Goal: Information Seeking & Learning: Learn about a topic

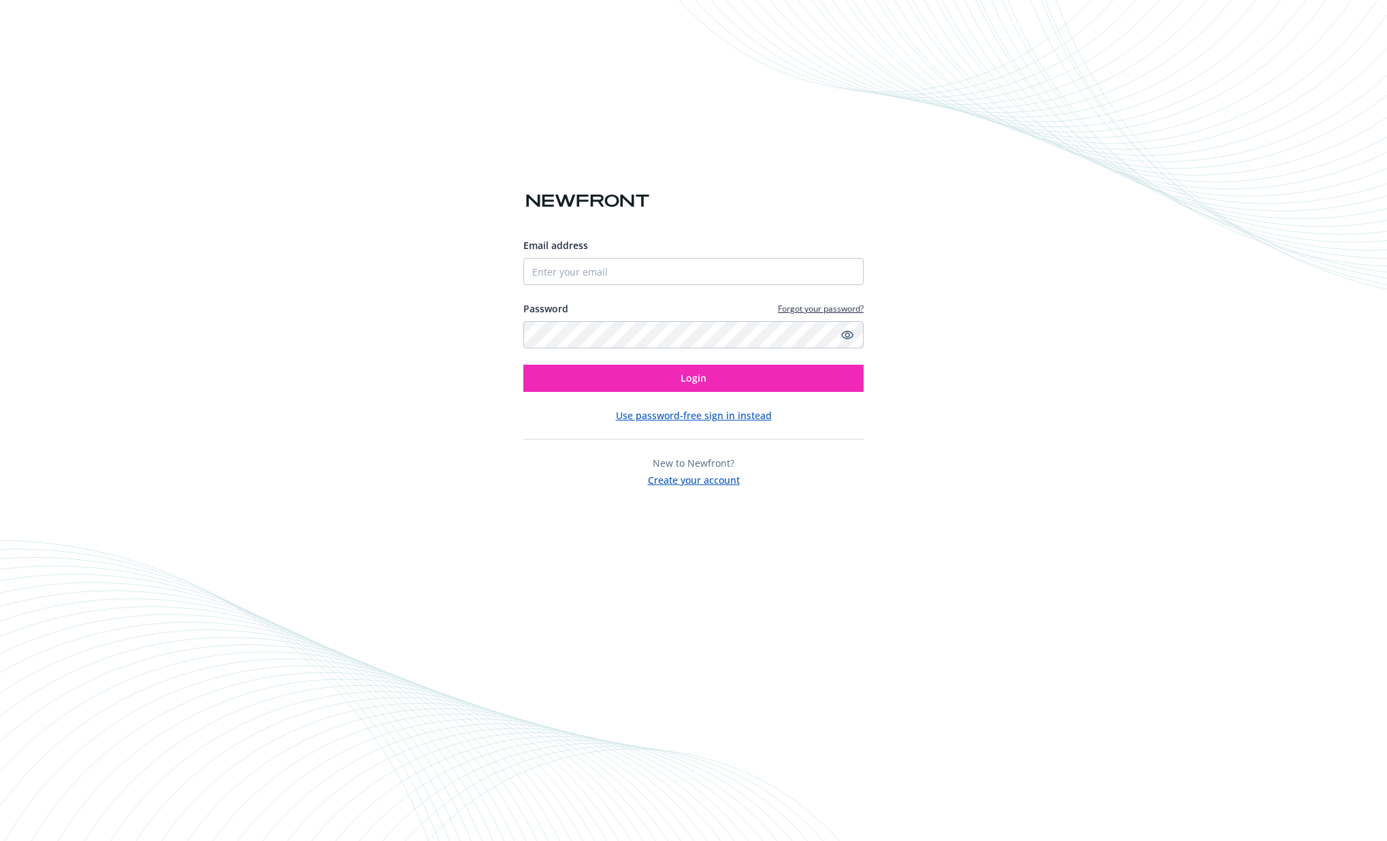
click at [637, 255] on div "Email address" at bounding box center [693, 261] width 340 height 47
type input "[EMAIL_ADDRESS][DOMAIN_NAME]"
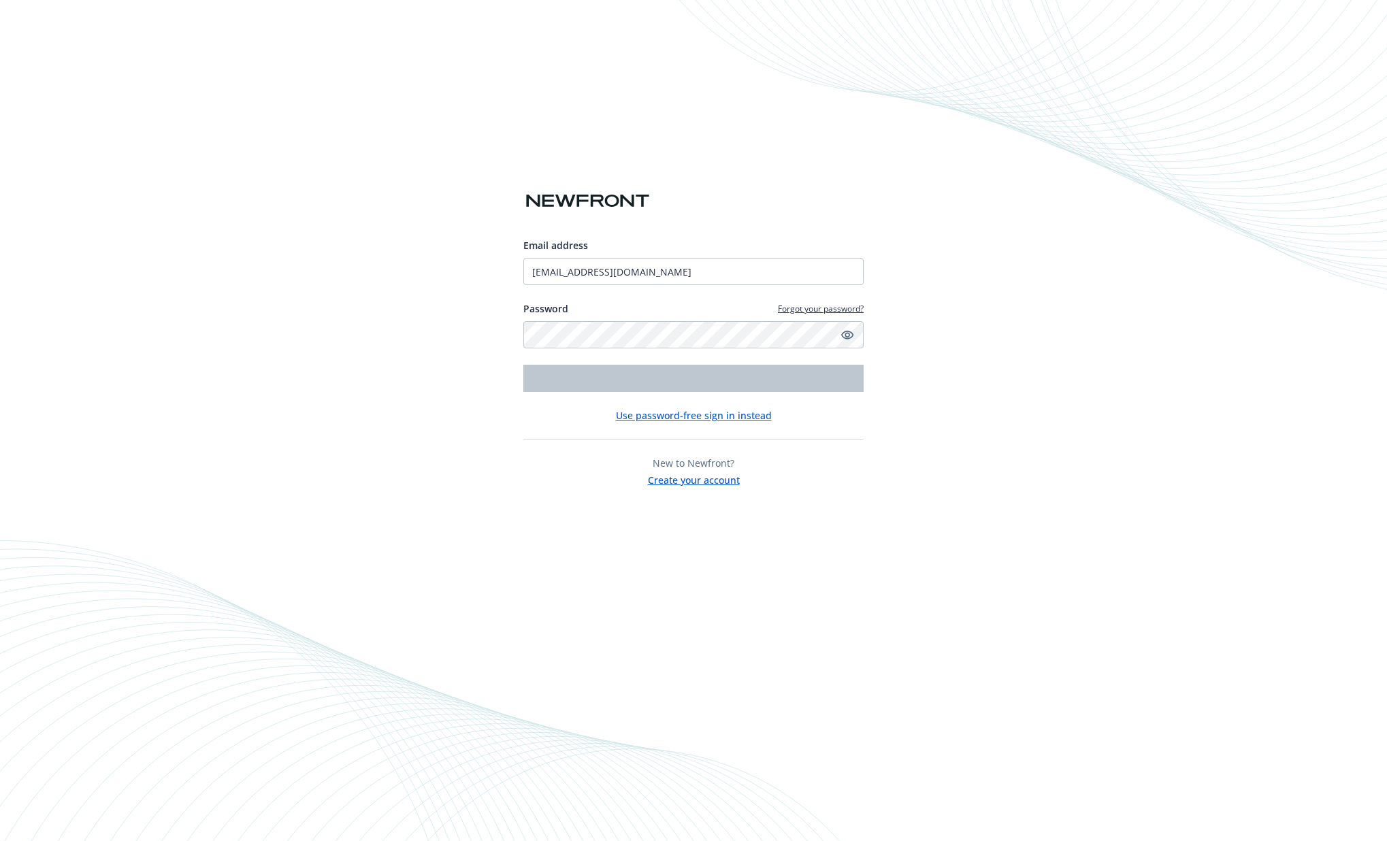
click at [636, 259] on input "[EMAIL_ADDRESS][DOMAIN_NAME]" at bounding box center [693, 271] width 340 height 27
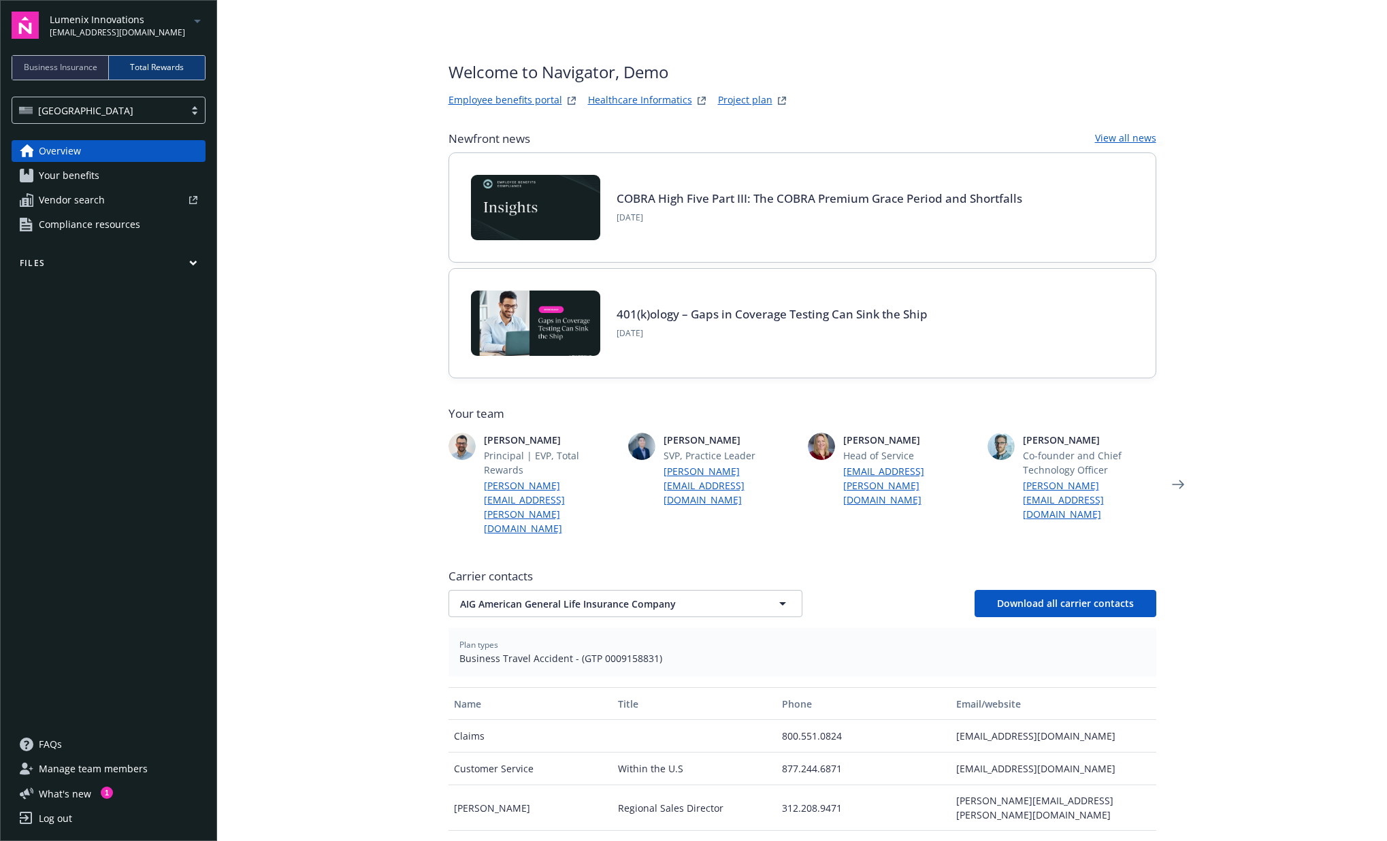
click at [79, 146] on span "Overview" at bounding box center [60, 151] width 42 height 22
click at [67, 171] on span "Your benefits" at bounding box center [69, 176] width 61 height 22
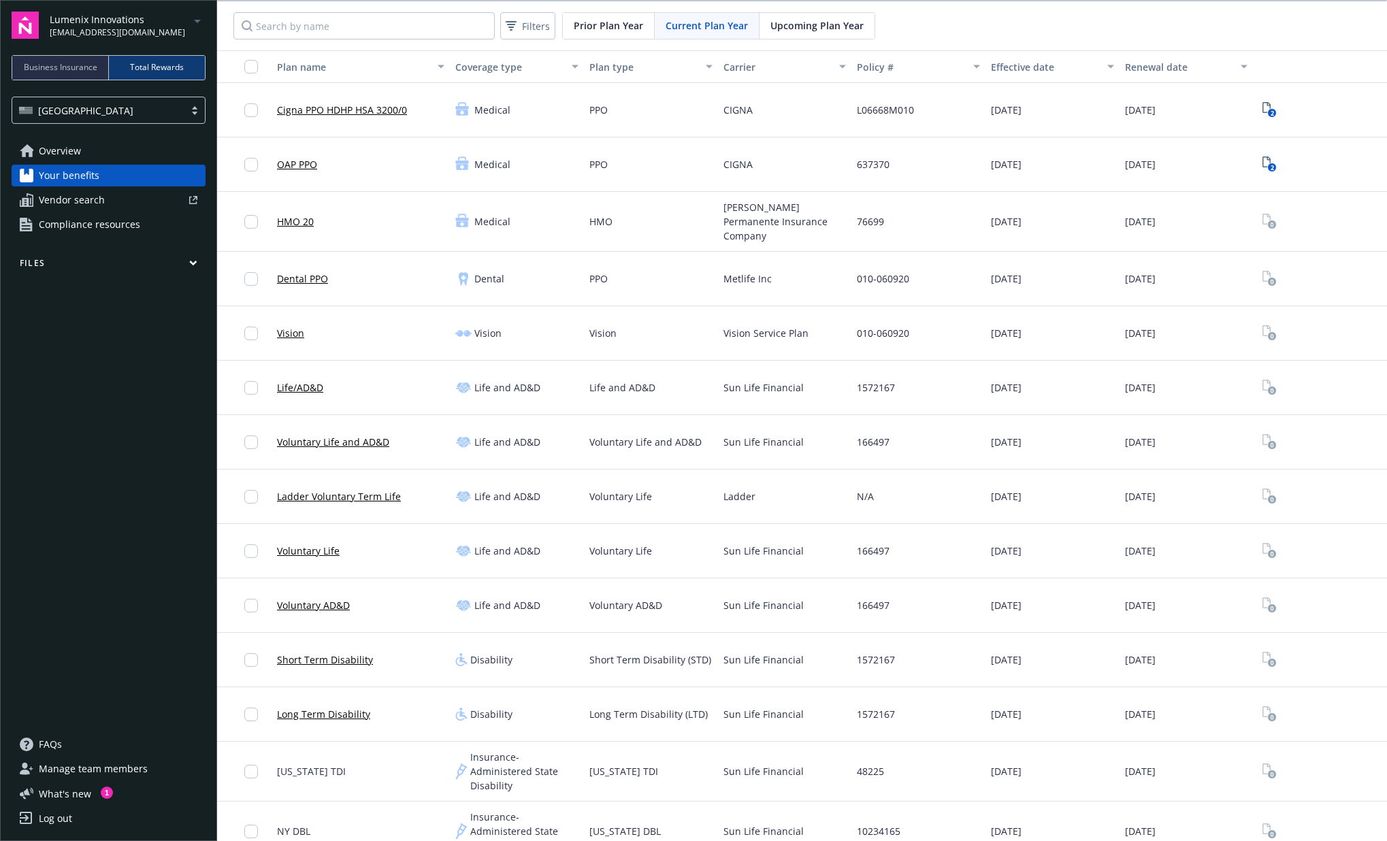
click at [81, 206] on span "Vendor search" at bounding box center [72, 200] width 66 height 22
click at [107, 225] on span "Compliance resources" at bounding box center [89, 225] width 101 height 22
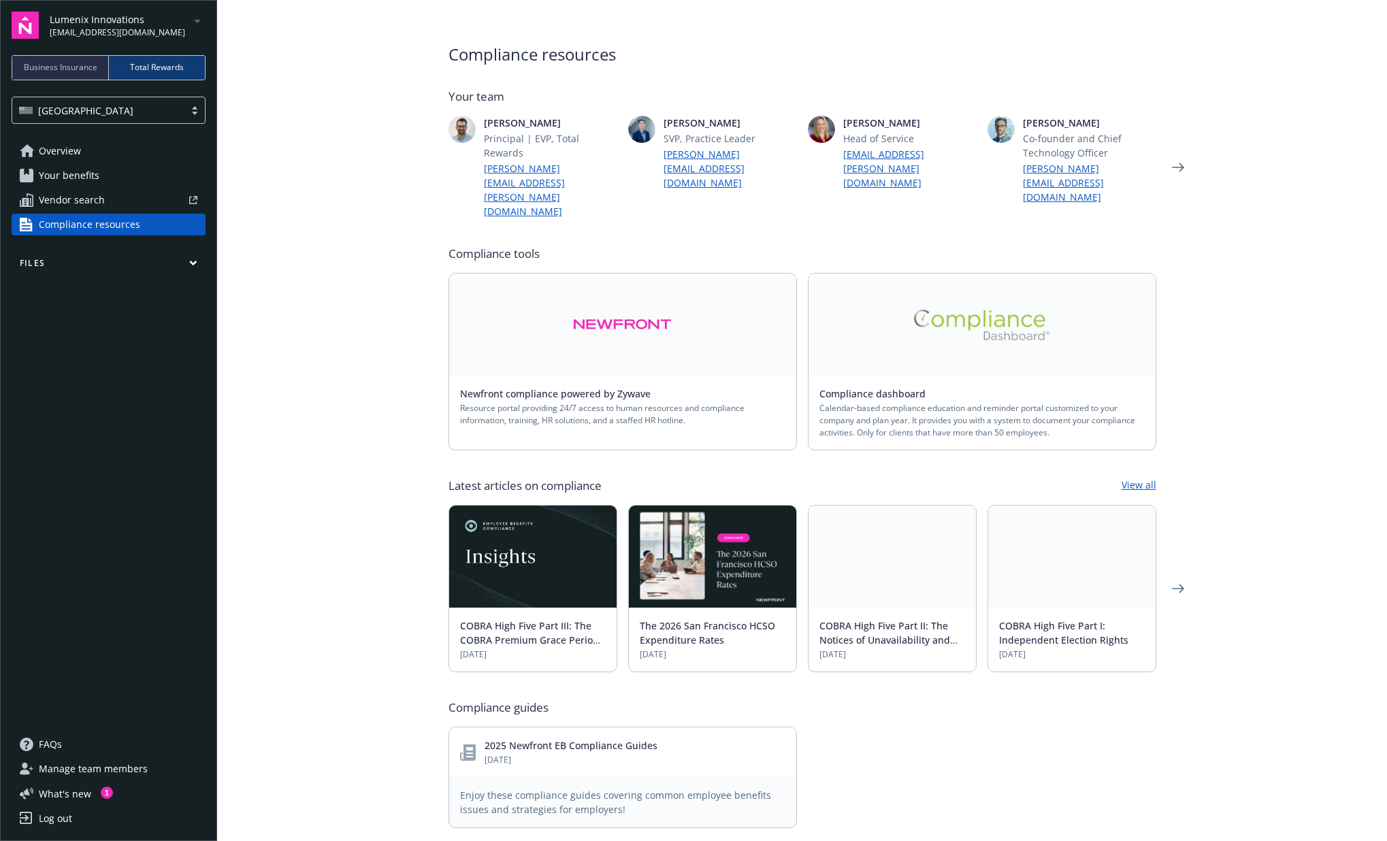
scroll to position [35, 0]
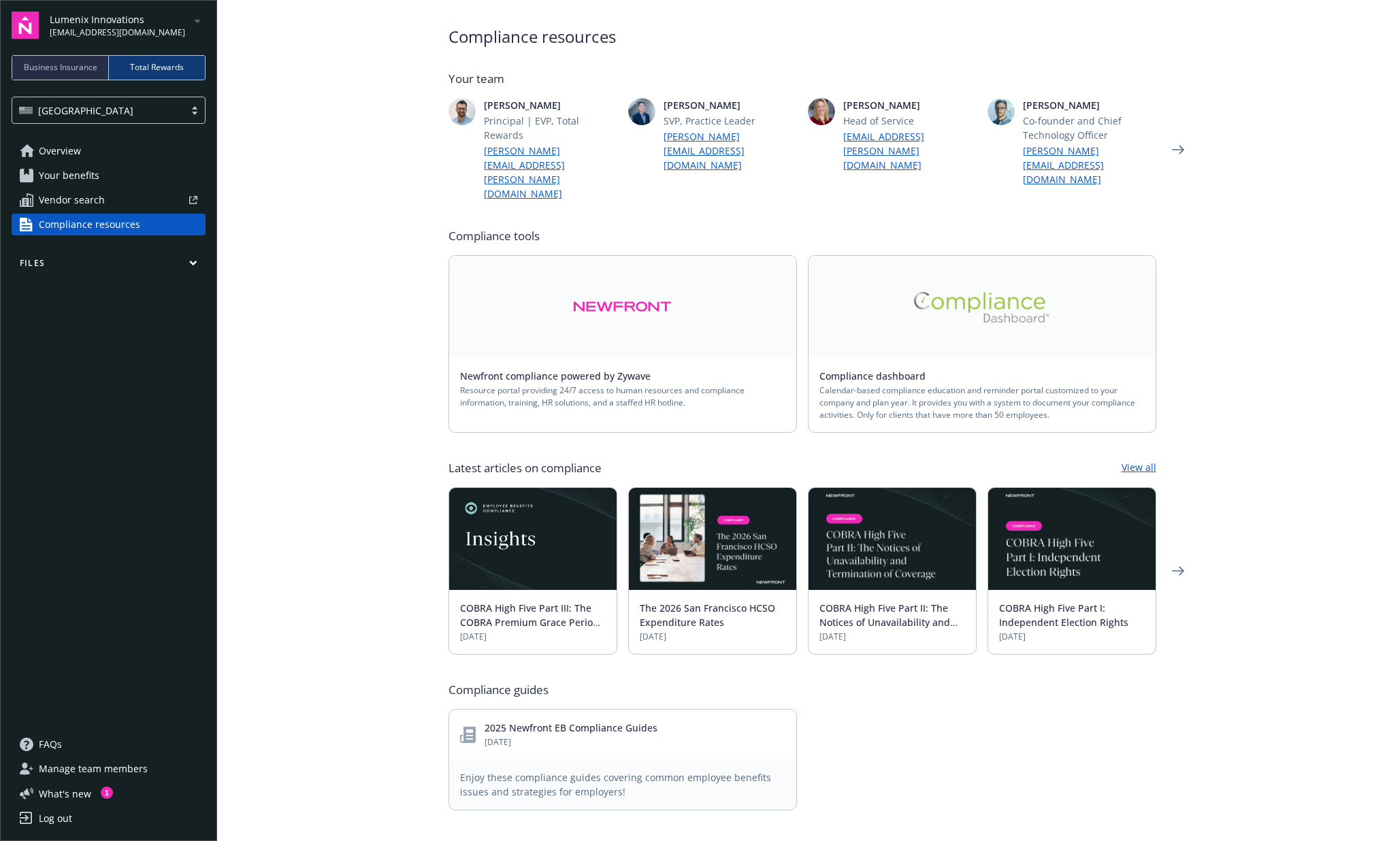
click at [931, 292] on img at bounding box center [982, 307] width 136 height 31
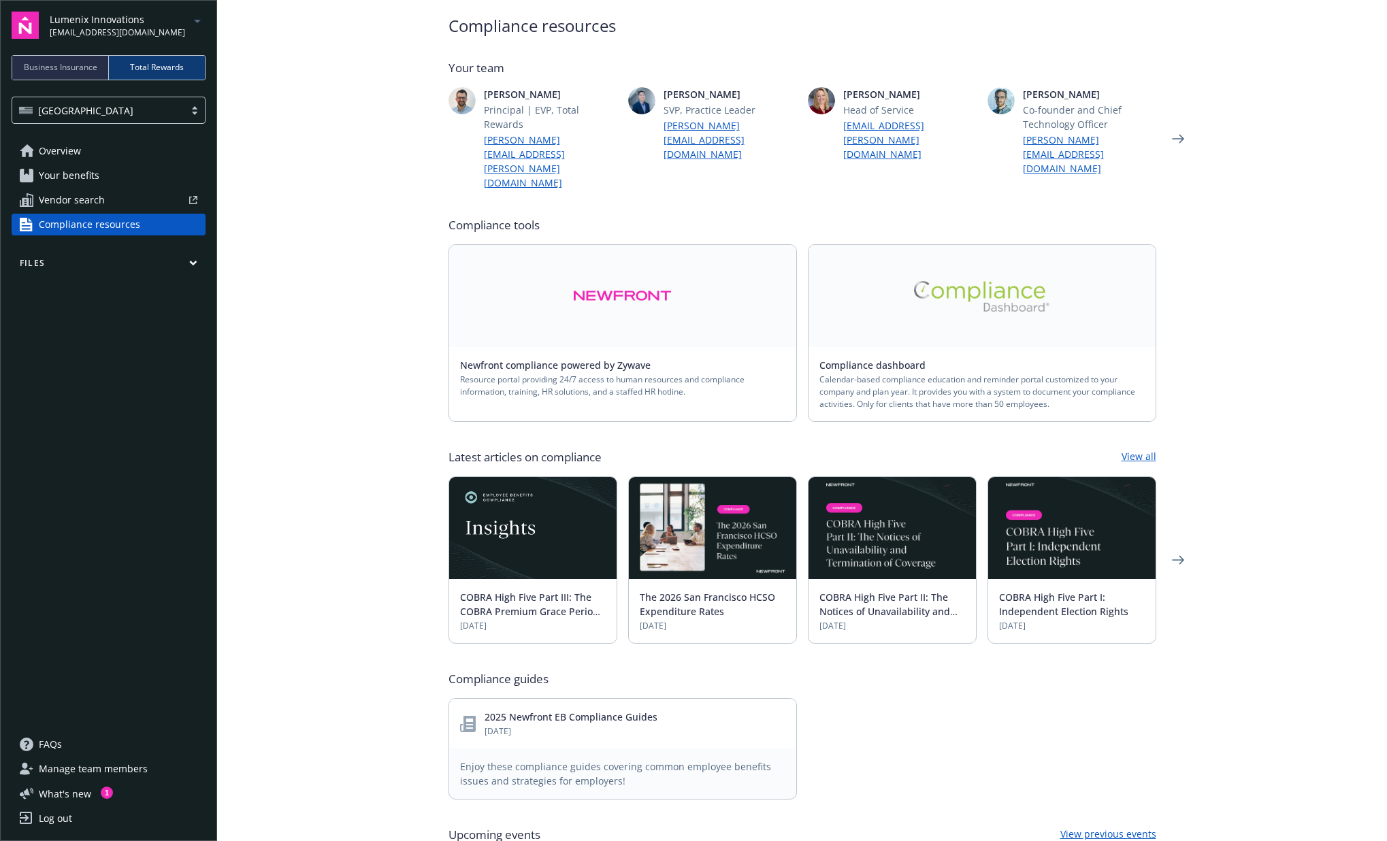
scroll to position [44, 0]
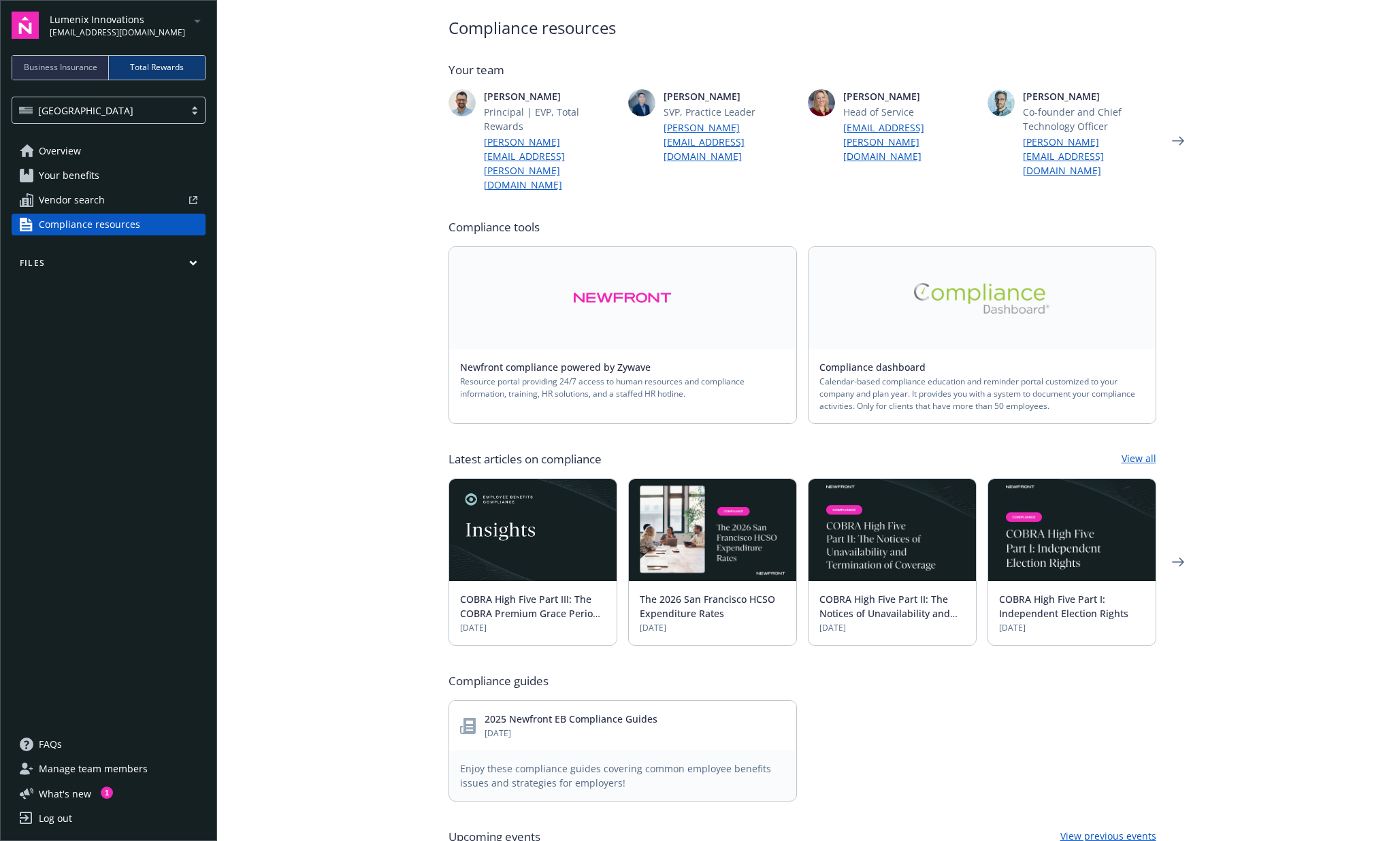
click at [56, 760] on span "Manage team members" at bounding box center [93, 769] width 109 height 22
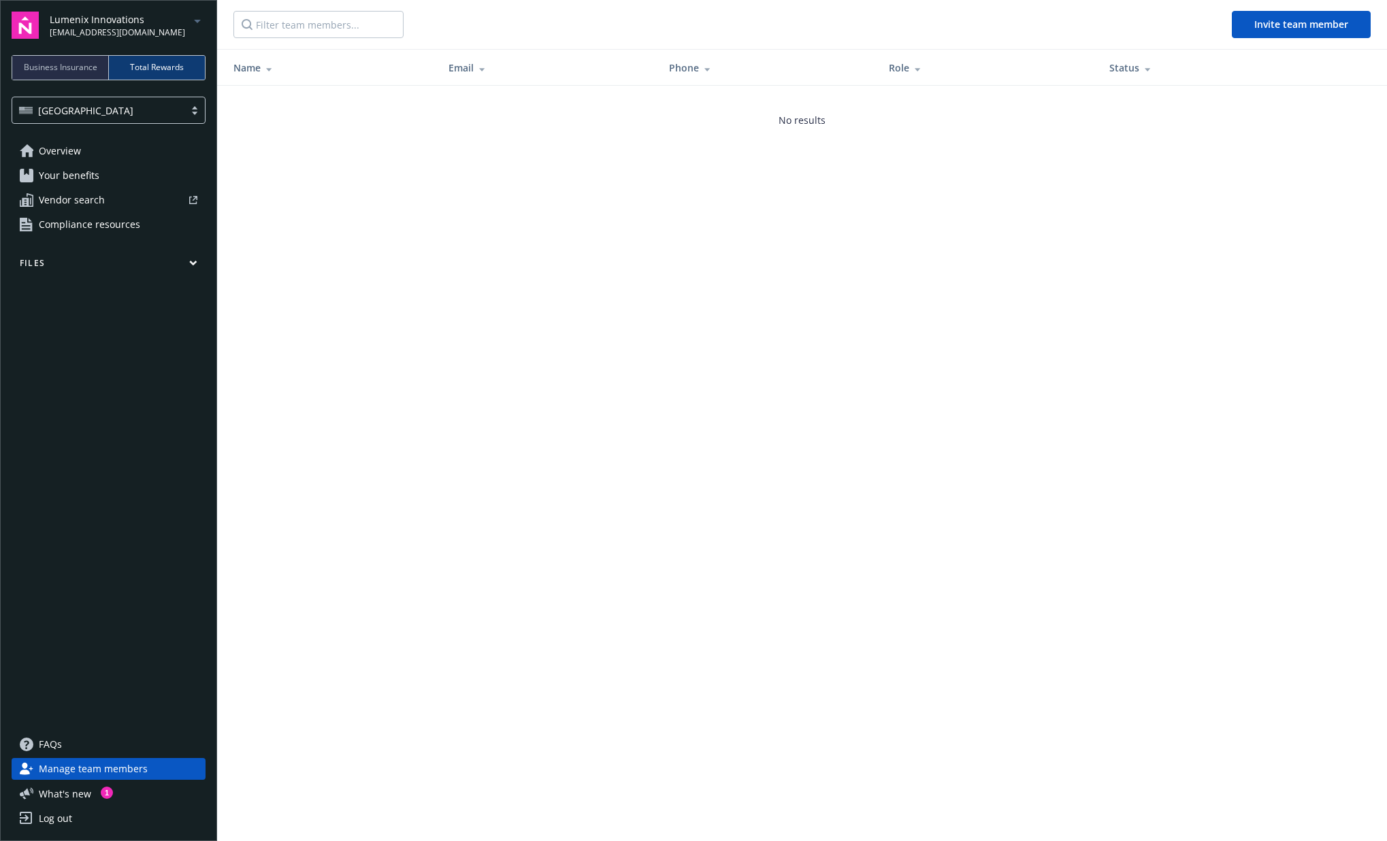
click at [34, 751] on link "FAQs" at bounding box center [109, 745] width 194 height 22
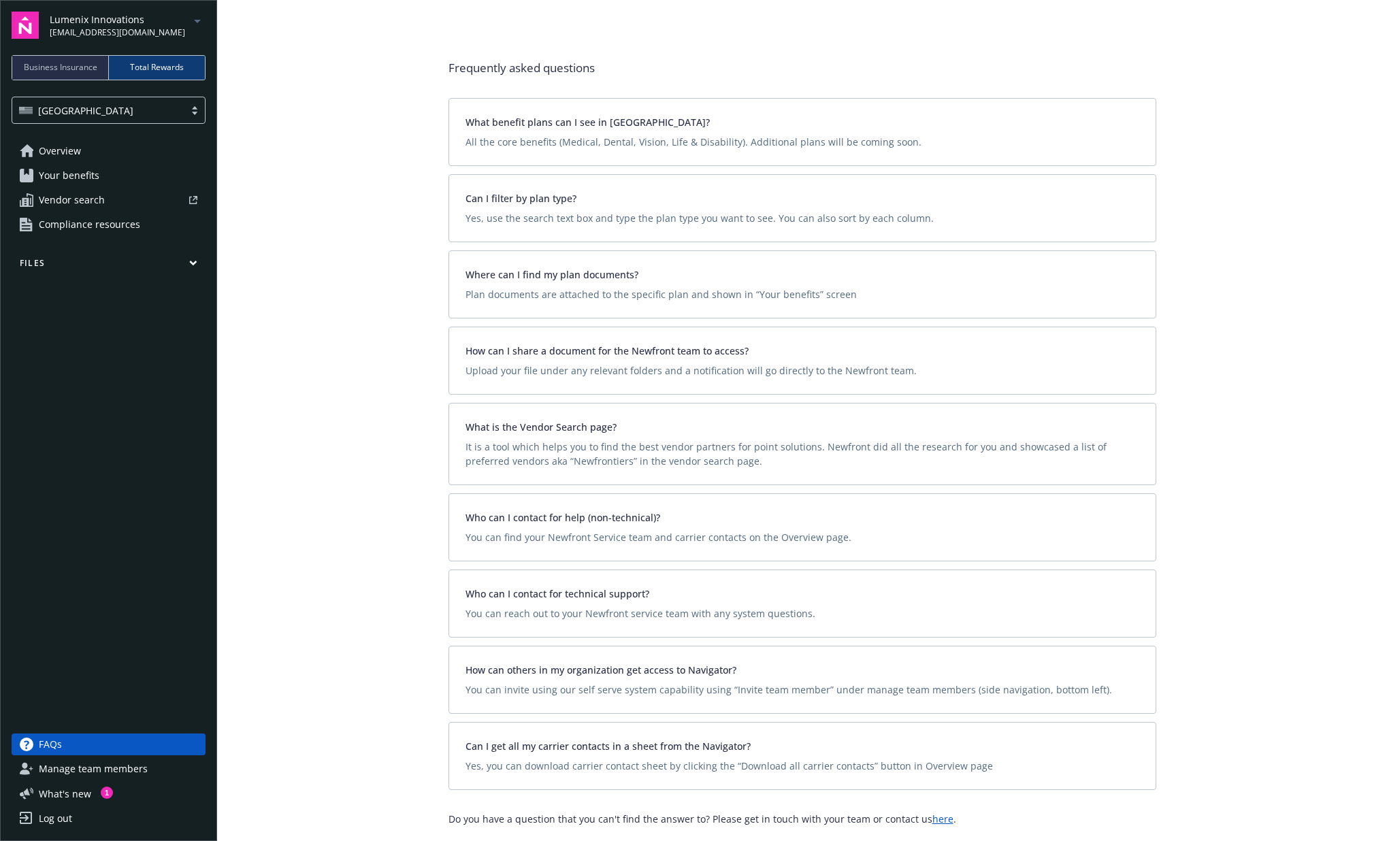
click at [68, 146] on span "Overview" at bounding box center [60, 151] width 42 height 22
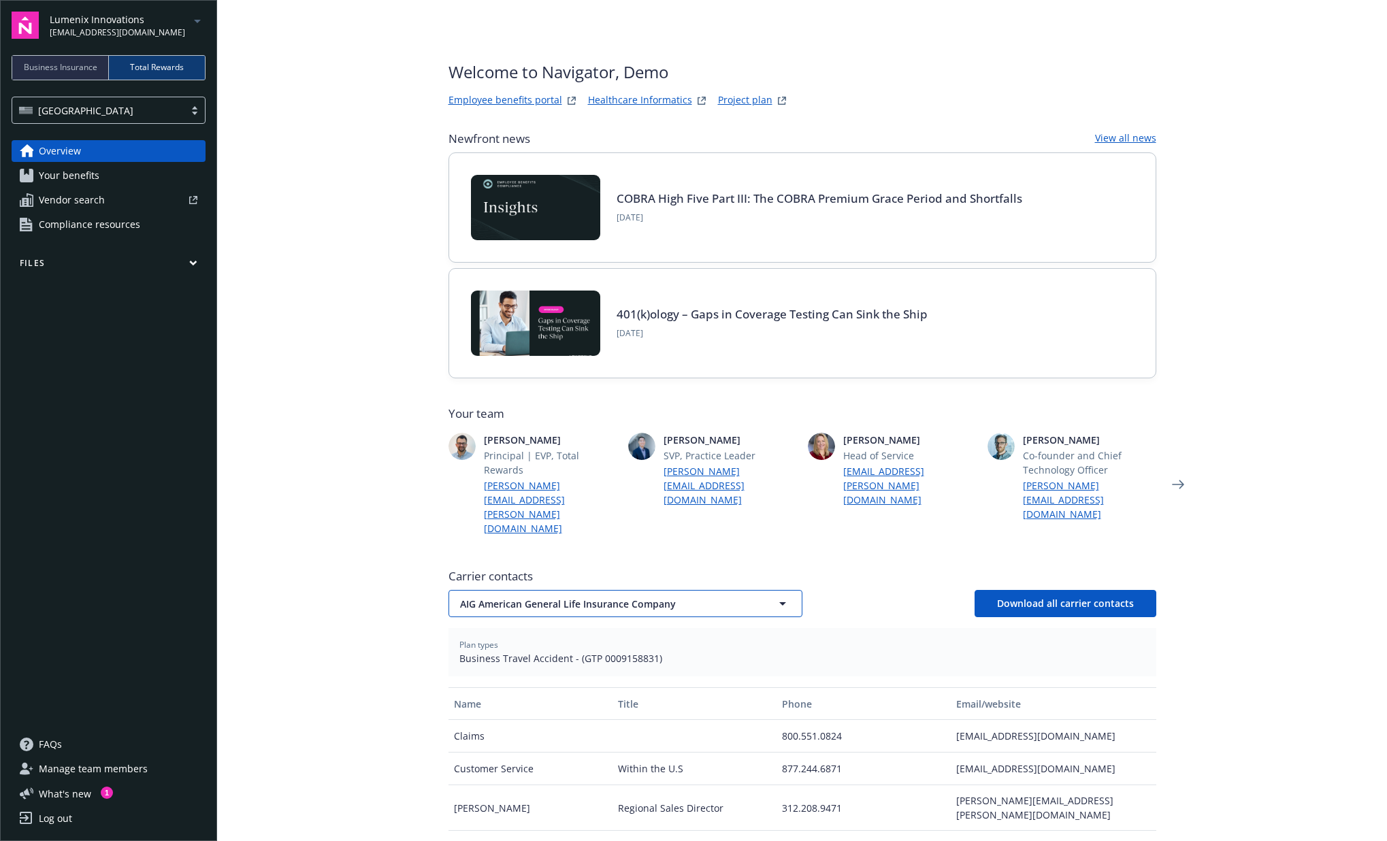
click at [676, 597] on span "AIG American General Life Insurance Company" at bounding box center [601, 604] width 283 height 14
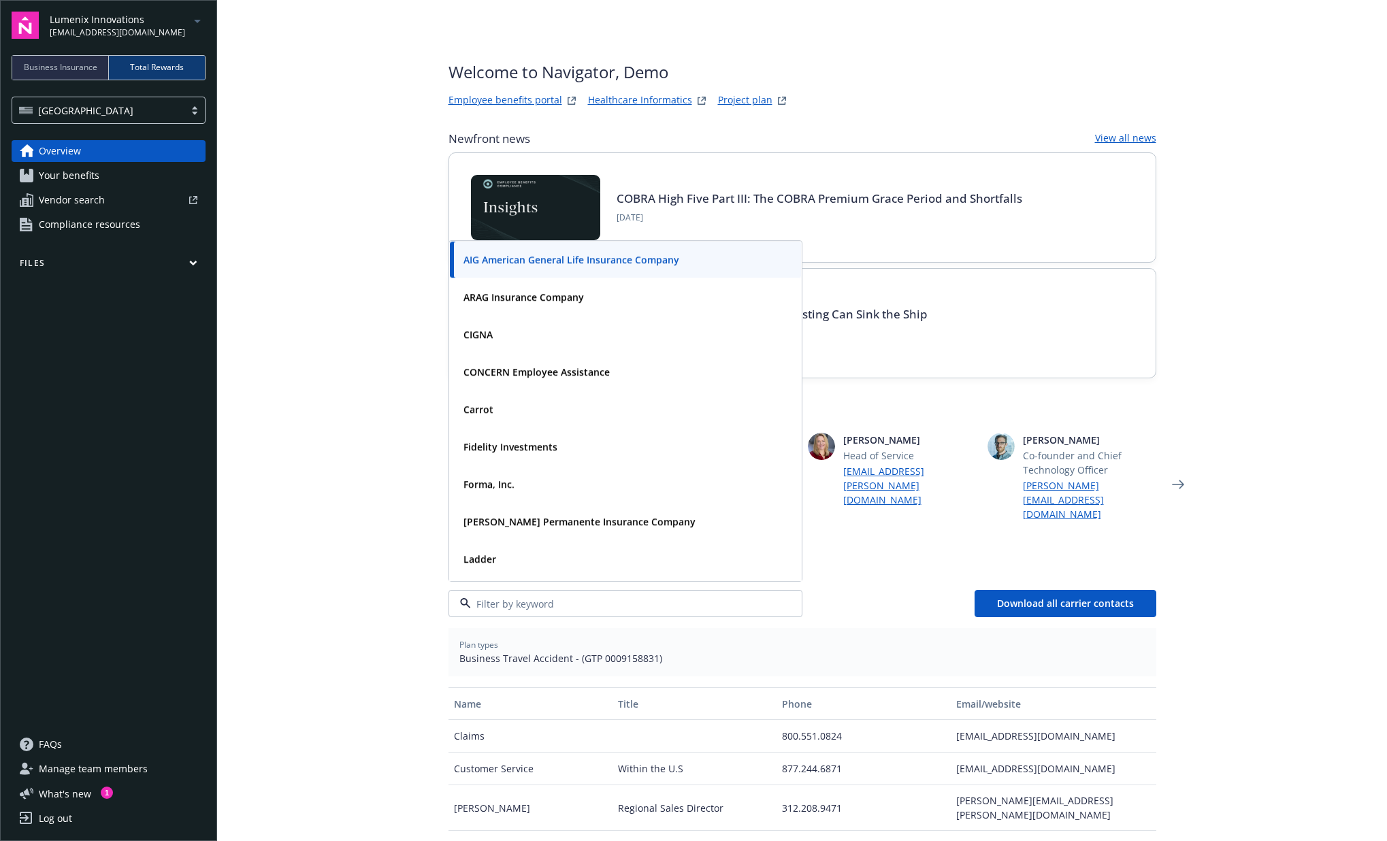
scroll to position [1, 0]
click at [904, 627] on div "Plan types Business Travel Accident - (GTP 0009158831)" at bounding box center [802, 651] width 708 height 48
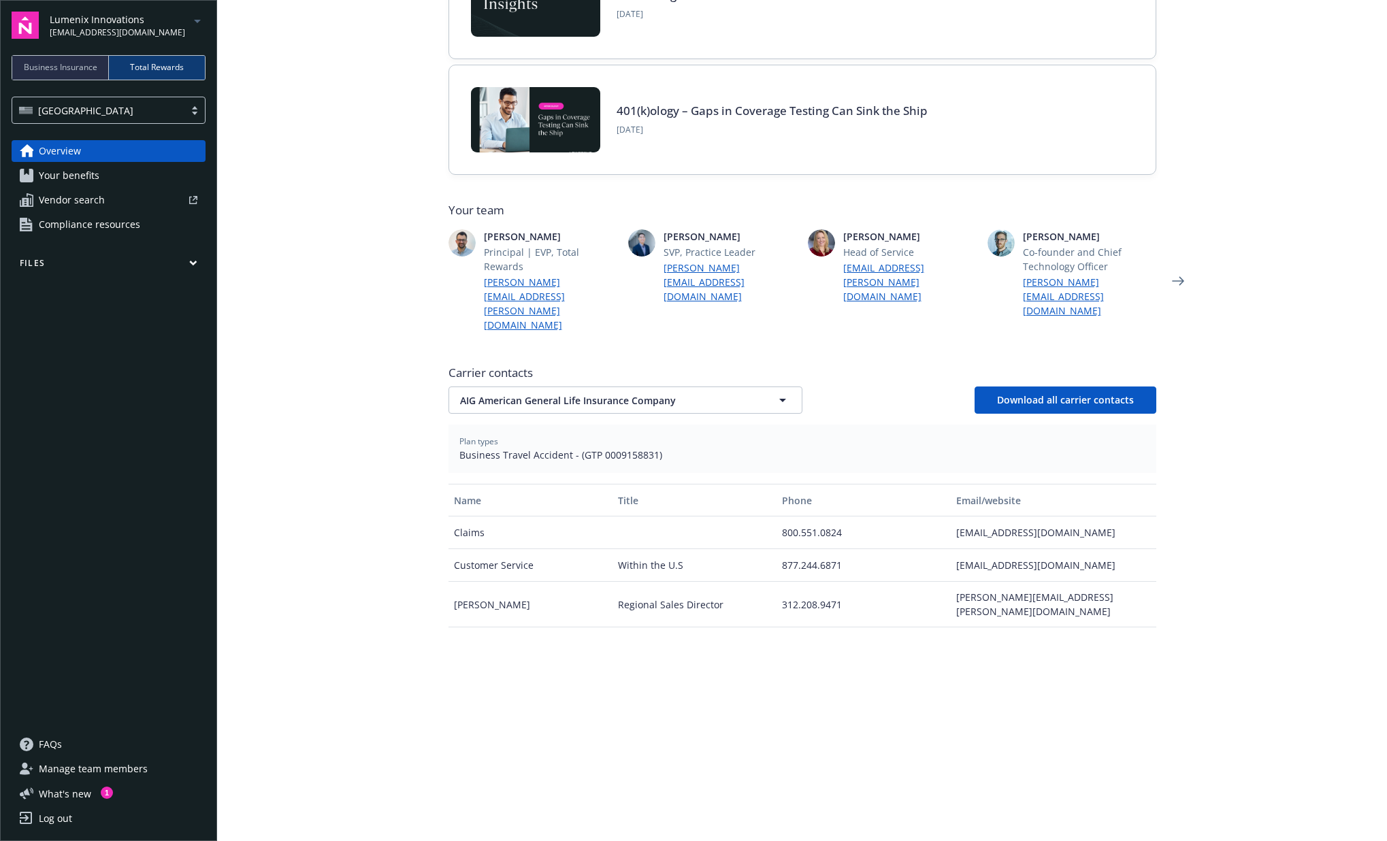
scroll to position [224, 0]
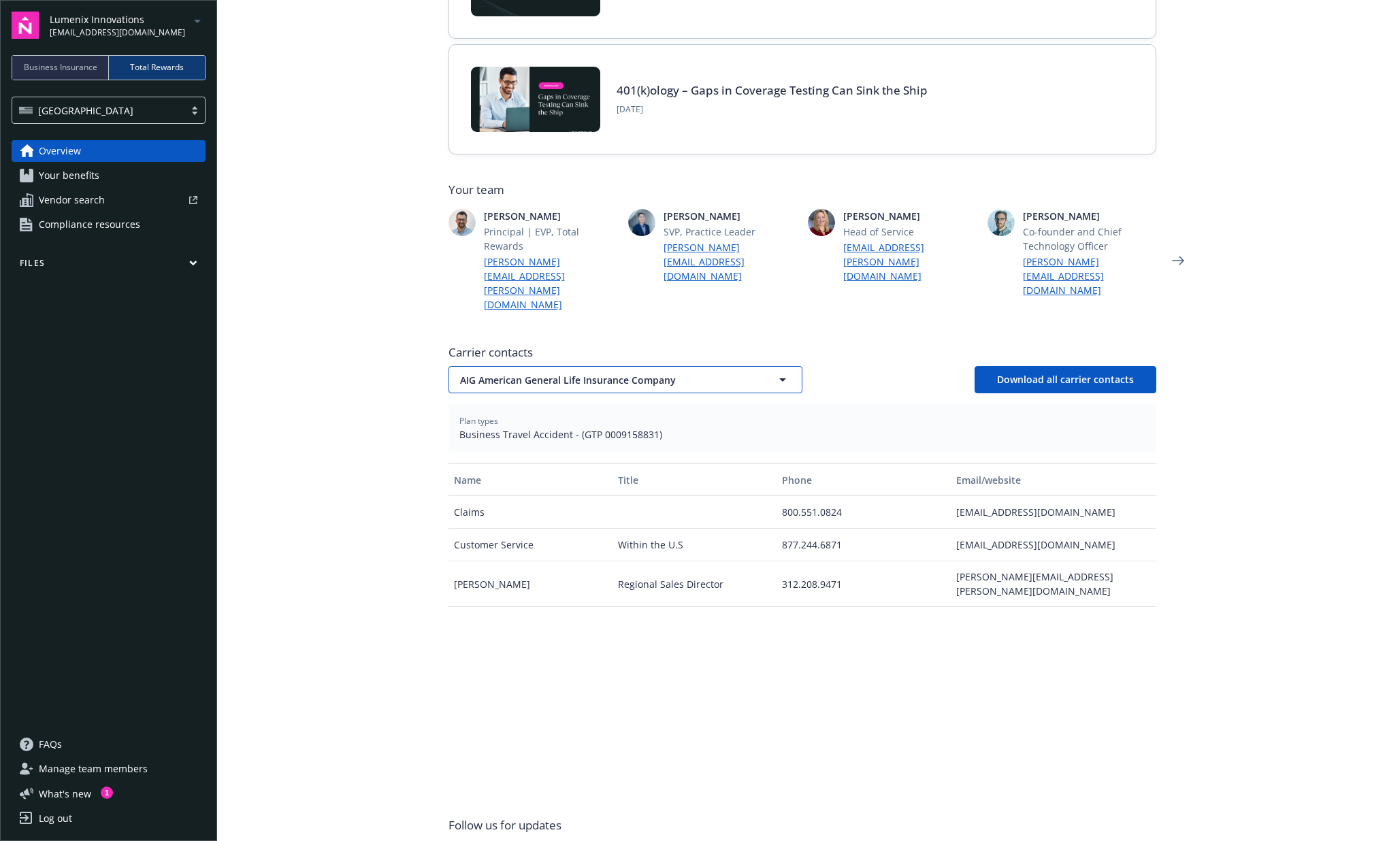
click at [583, 373] on span "AIG American General Life Insurance Company" at bounding box center [601, 380] width 283 height 14
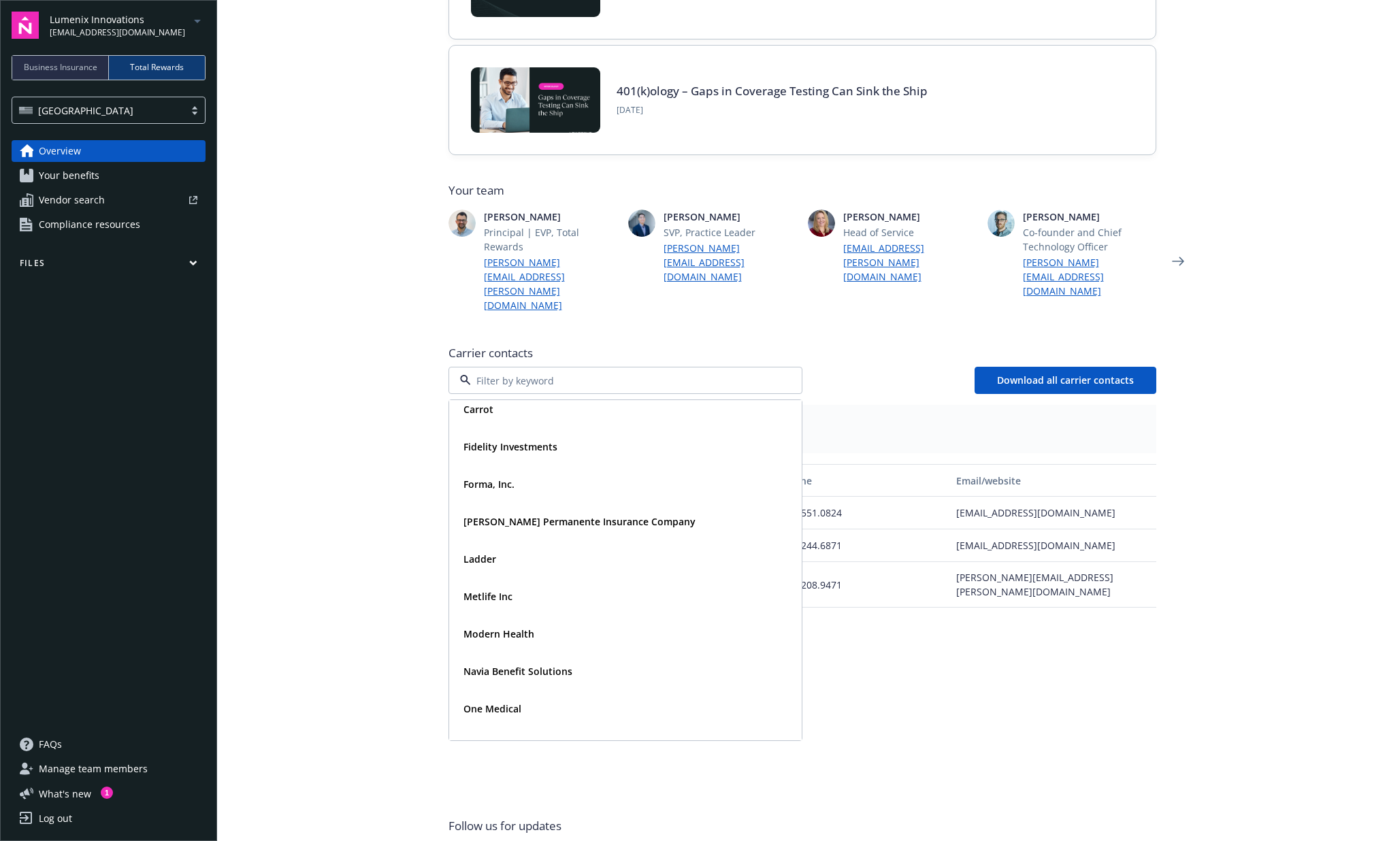
scroll to position [0, 0]
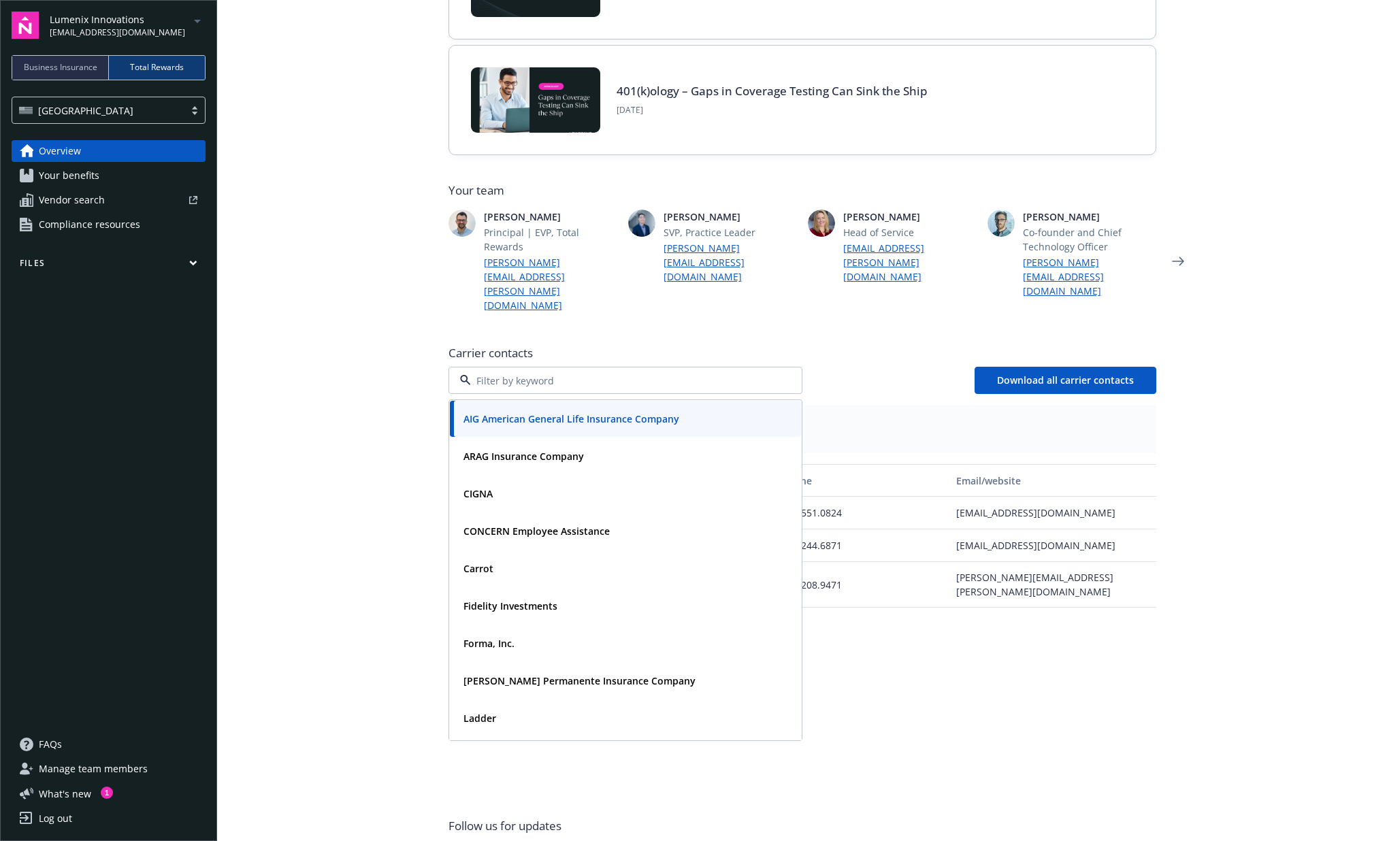
click at [947, 625] on div "Name Title Phone Email/website Claims 800.551.0824 a&h.claimssubmissions@aig.co…" at bounding box center [802, 627] width 708 height 327
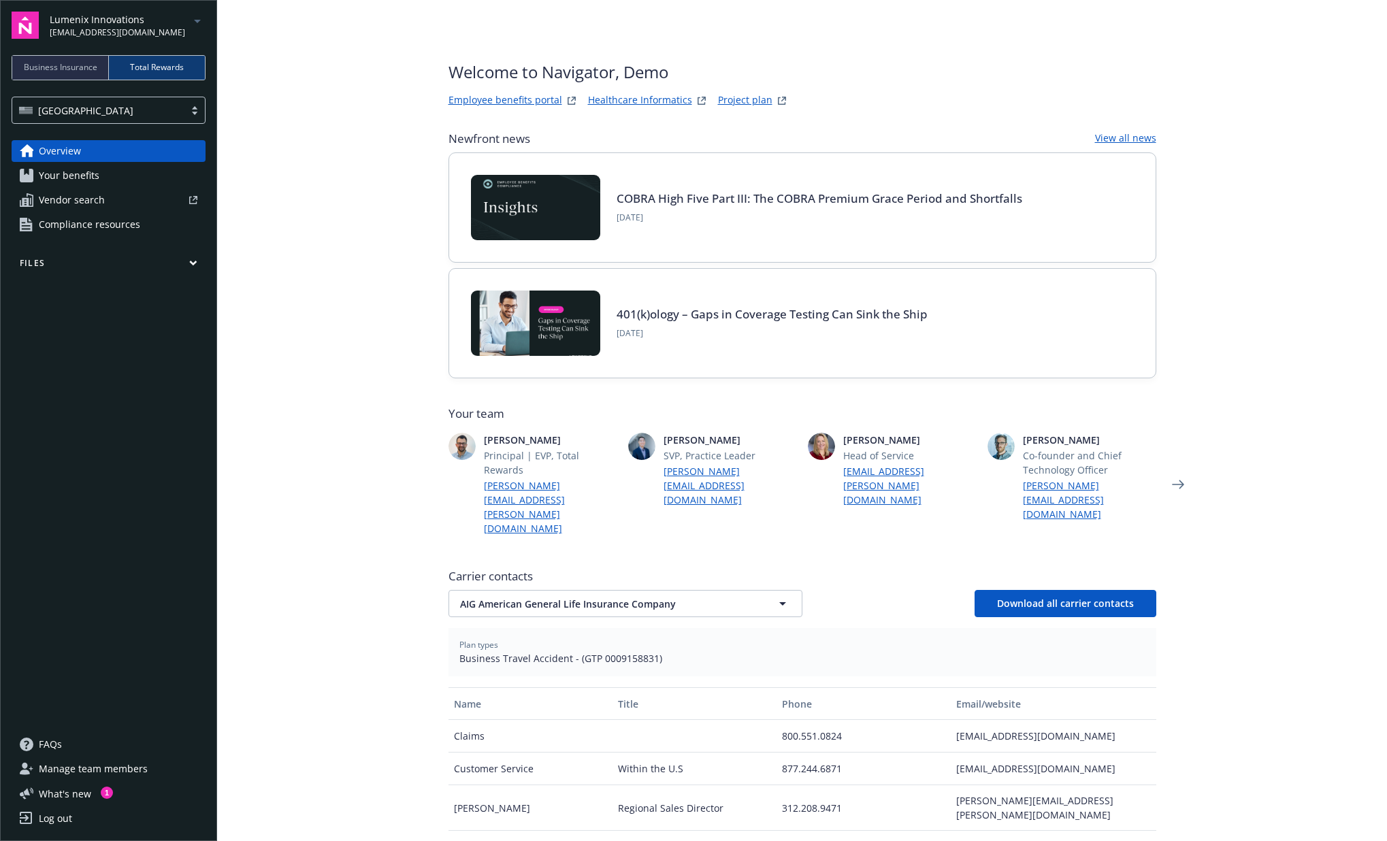
click at [53, 172] on span "Your benefits" at bounding box center [69, 176] width 61 height 22
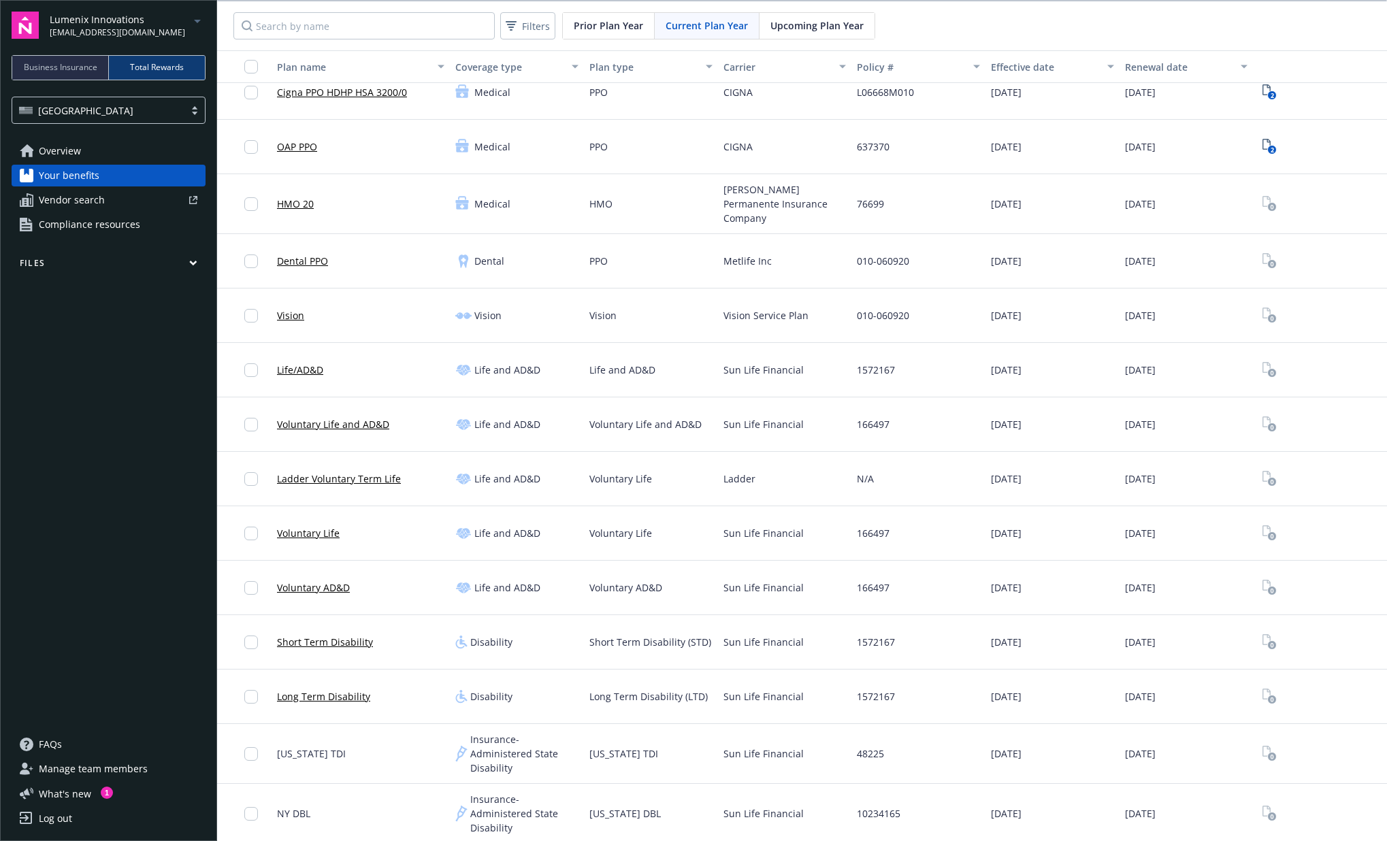
scroll to position [21, 0]
click at [796, 23] on span "Upcoming Plan Year" at bounding box center [816, 25] width 93 height 14
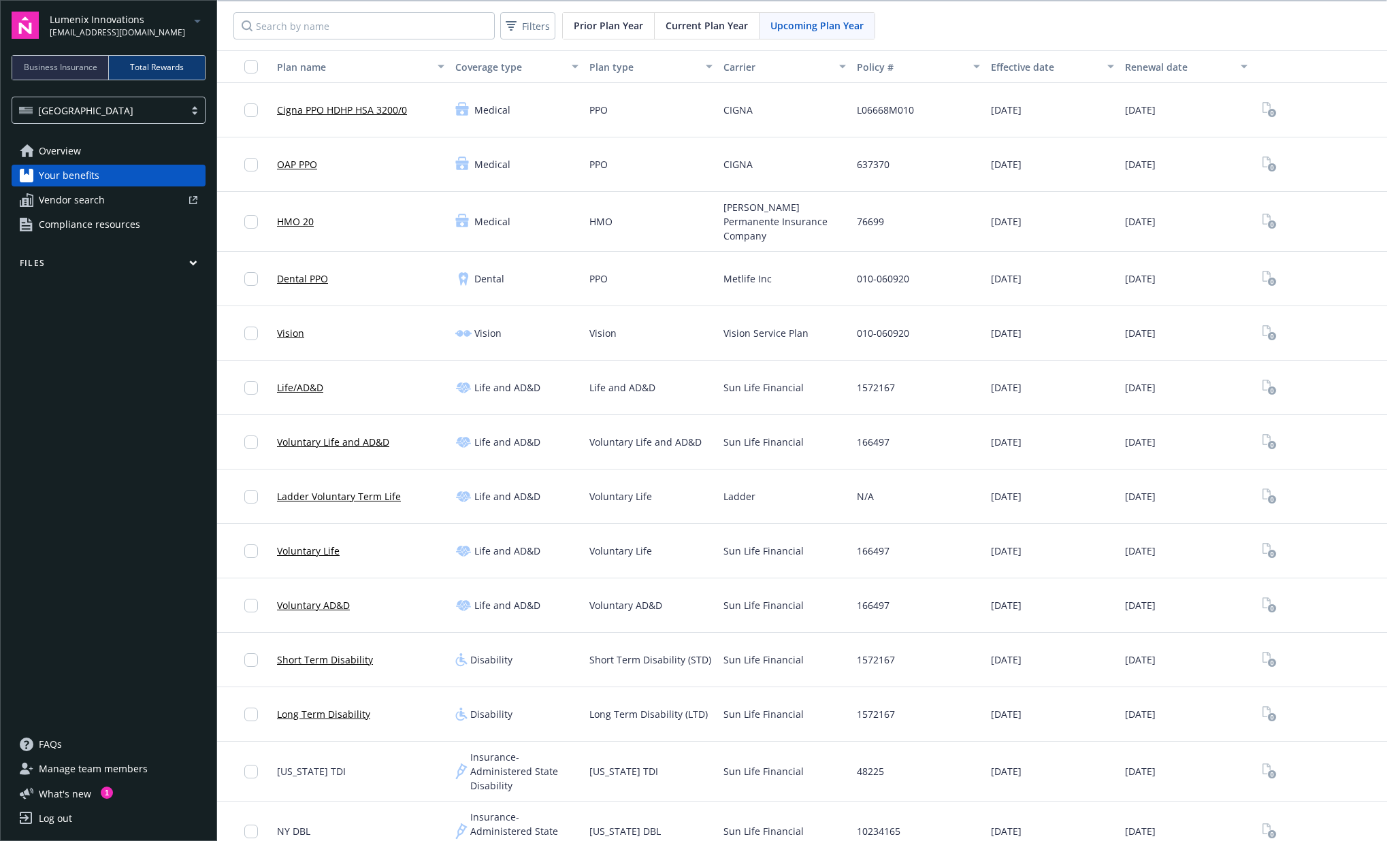
click at [700, 20] on span "Current Plan Year" at bounding box center [707, 25] width 82 height 14
click at [88, 144] on link "Overview" at bounding box center [109, 151] width 194 height 22
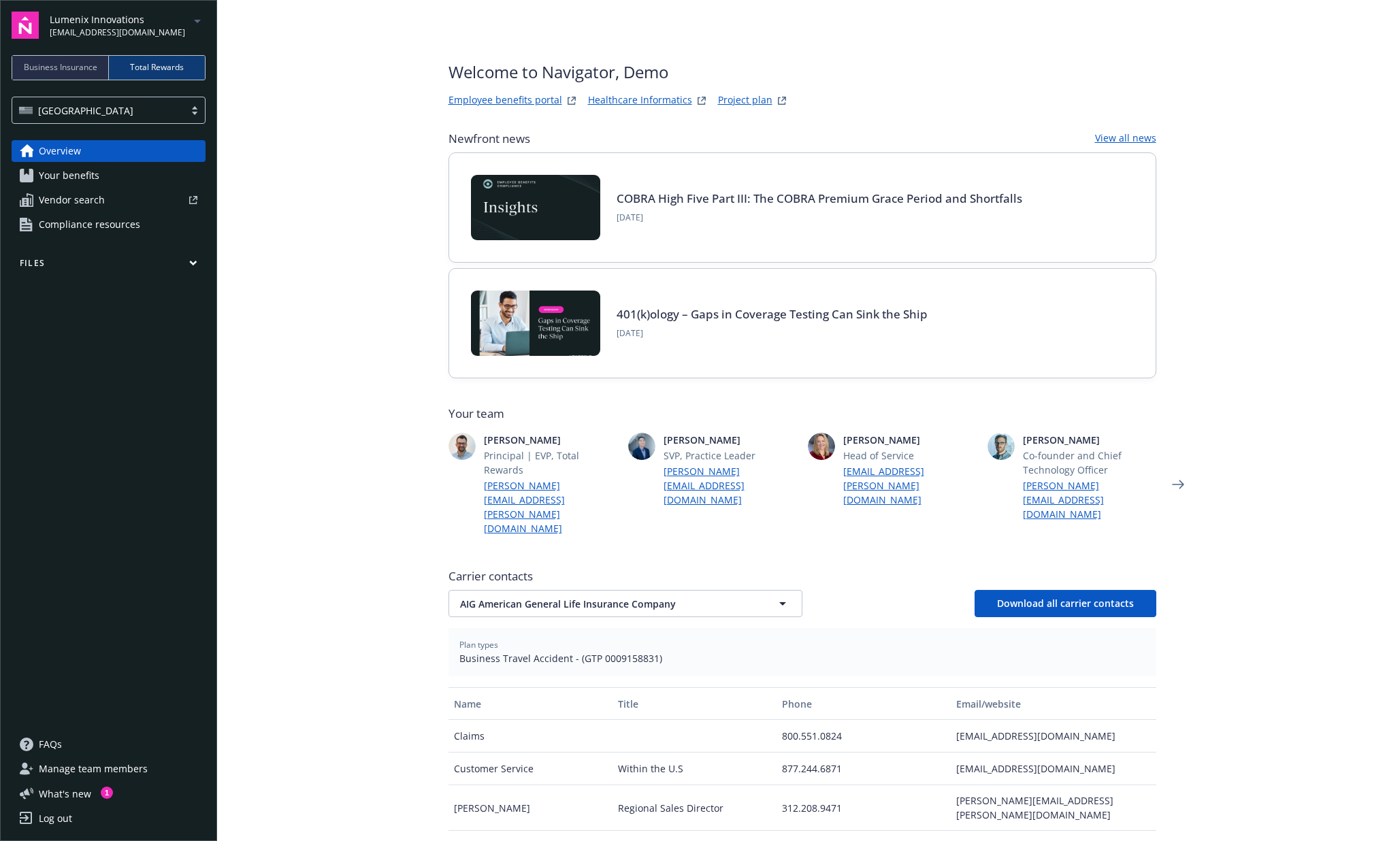
click at [93, 144] on link "Overview" at bounding box center [109, 151] width 194 height 22
click at [92, 147] on link "Overview" at bounding box center [109, 151] width 194 height 22
click at [76, 175] on span "Your benefits" at bounding box center [69, 176] width 61 height 22
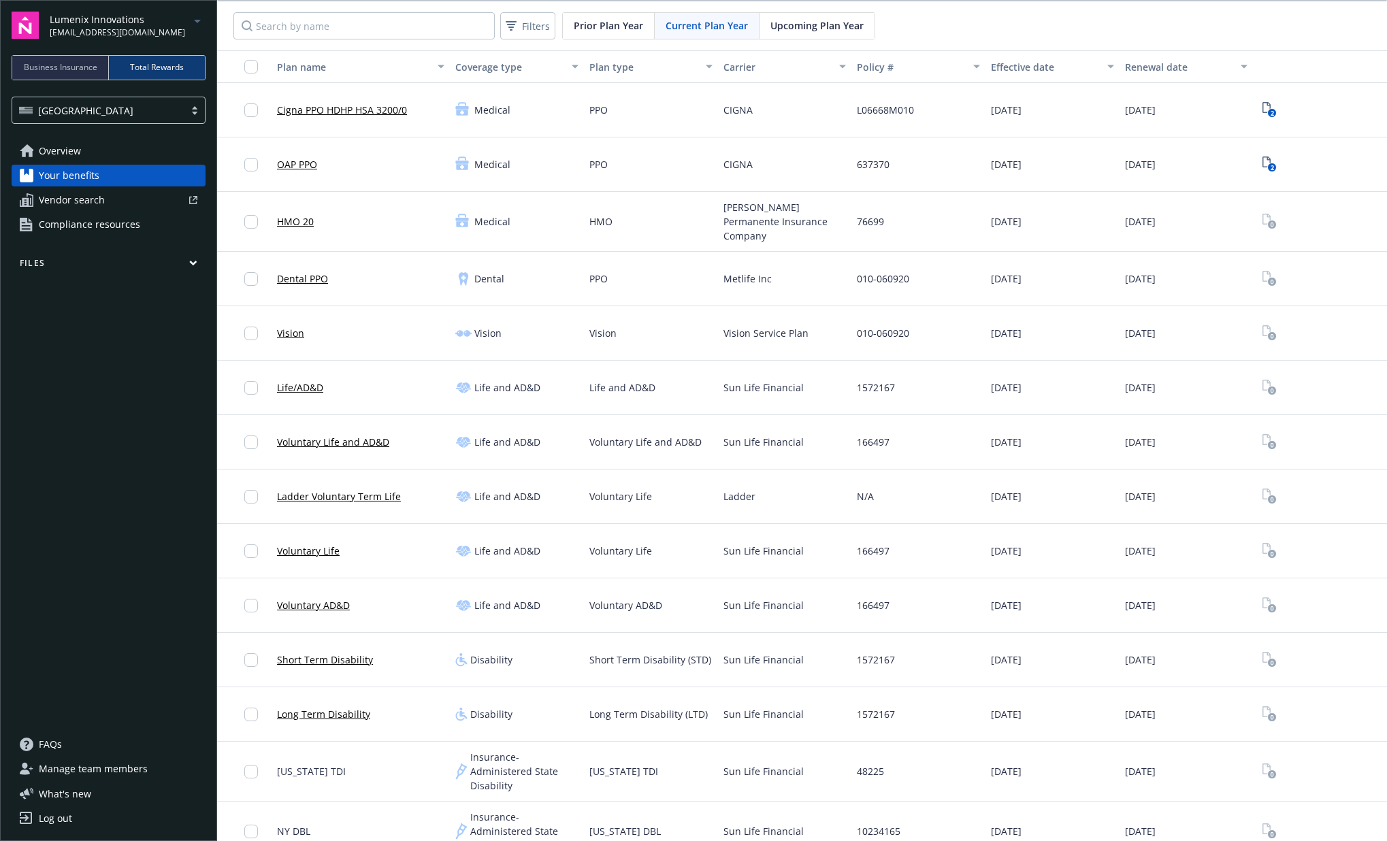
click at [72, 154] on span "Overview" at bounding box center [60, 151] width 42 height 22
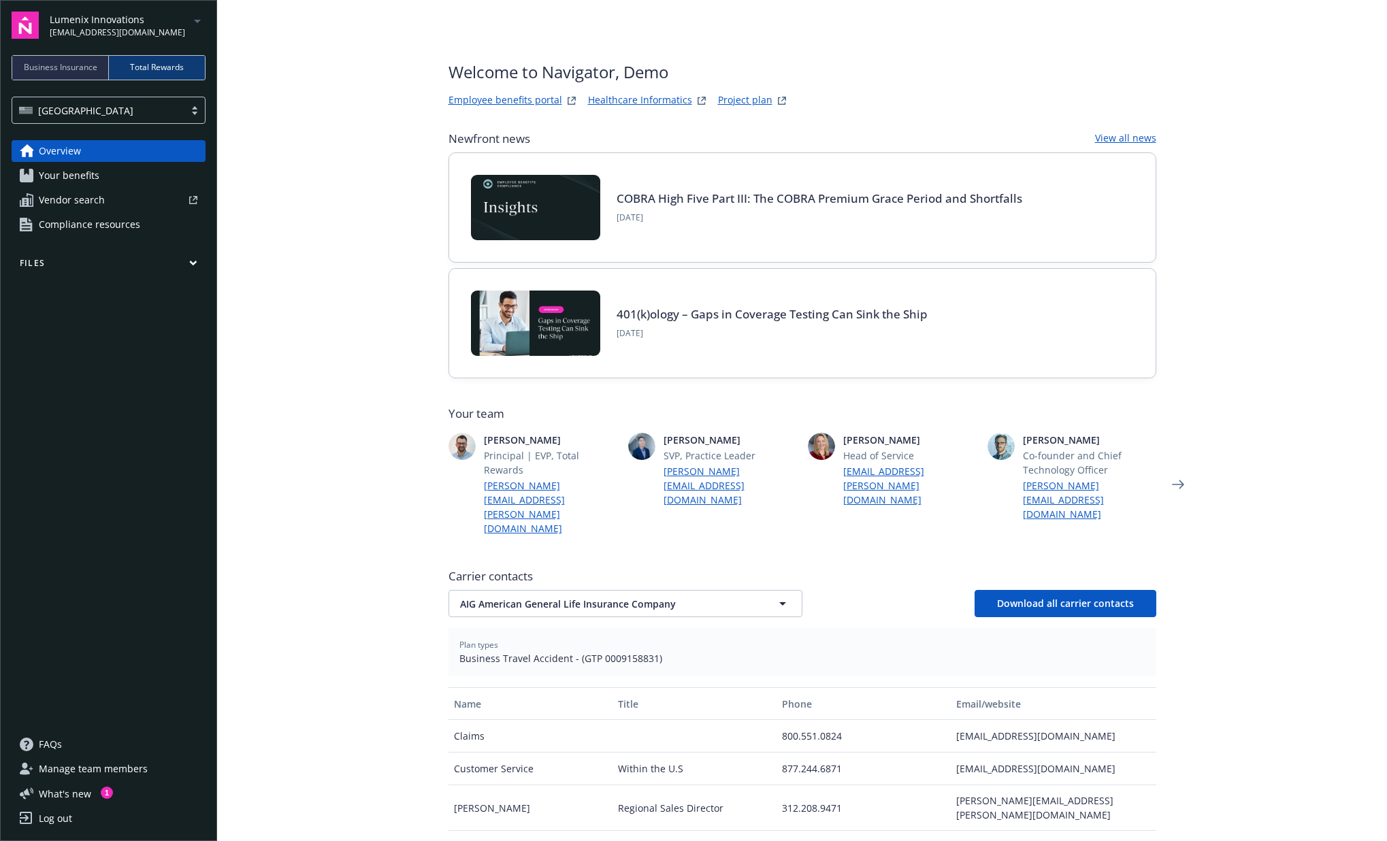
click at [62, 76] on div "Business Insurance" at bounding box center [60, 68] width 97 height 24
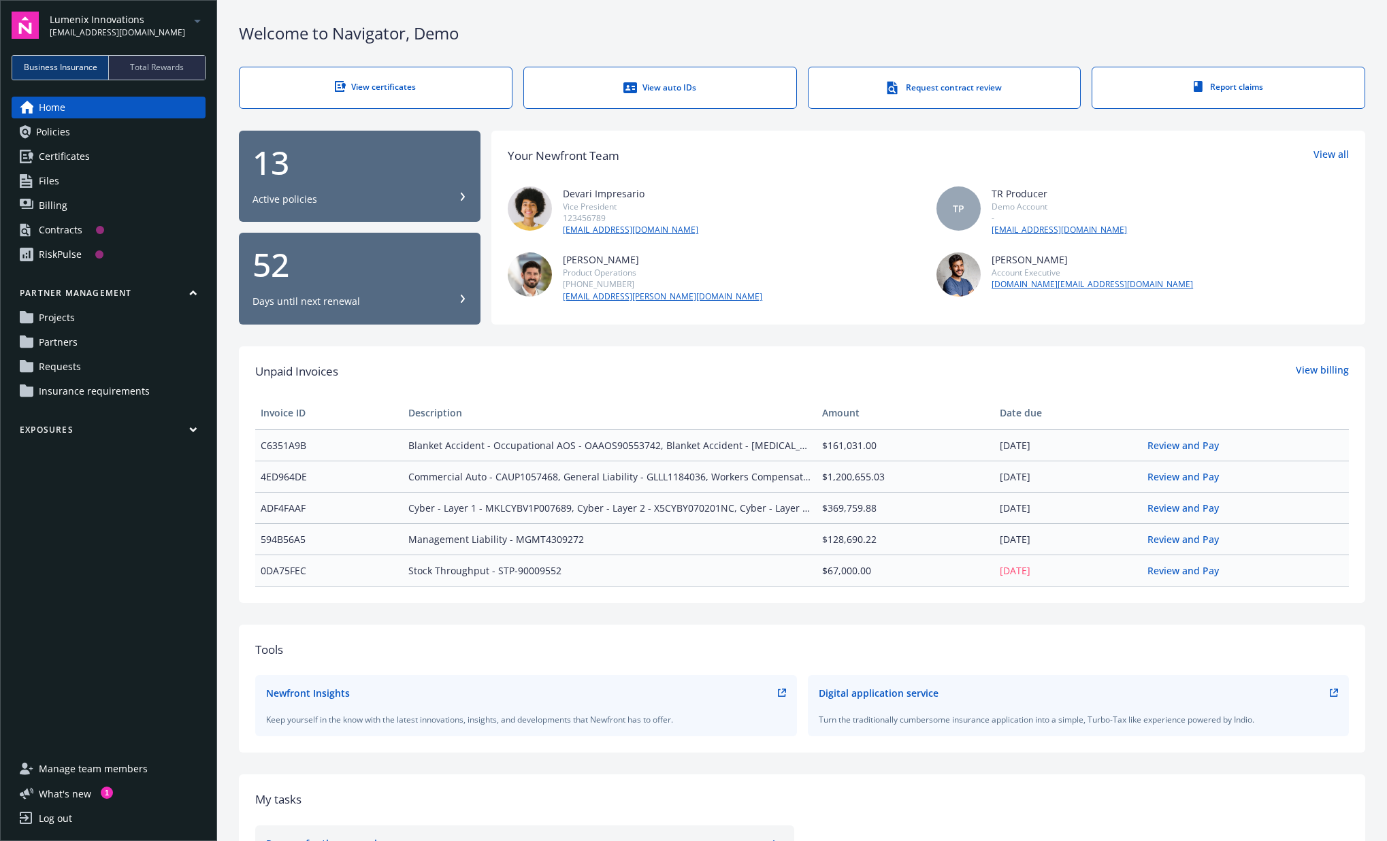
click at [141, 64] on span "Total Rewards" at bounding box center [157, 67] width 54 height 12
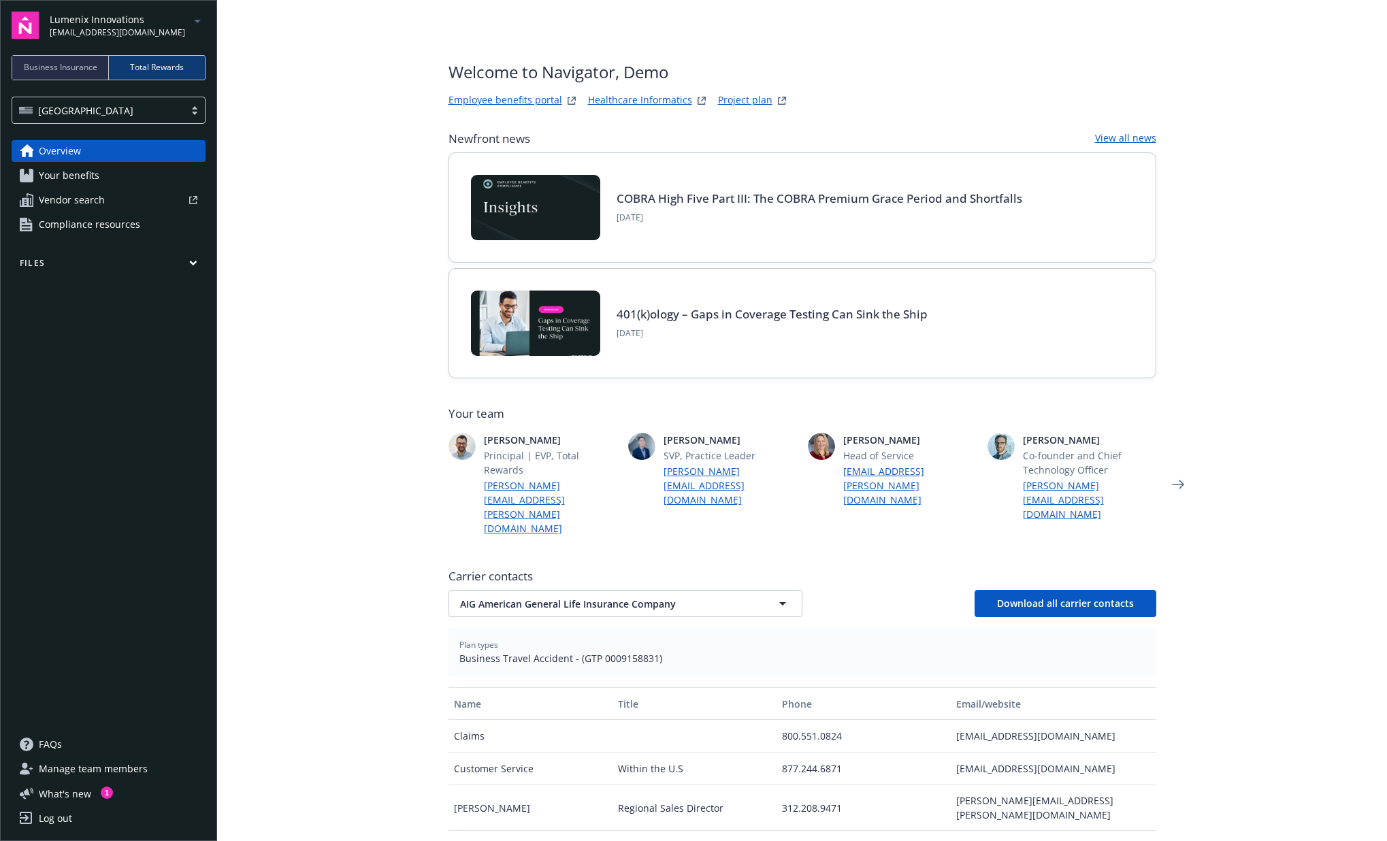
click at [80, 148] on link "Overview" at bounding box center [109, 151] width 194 height 22
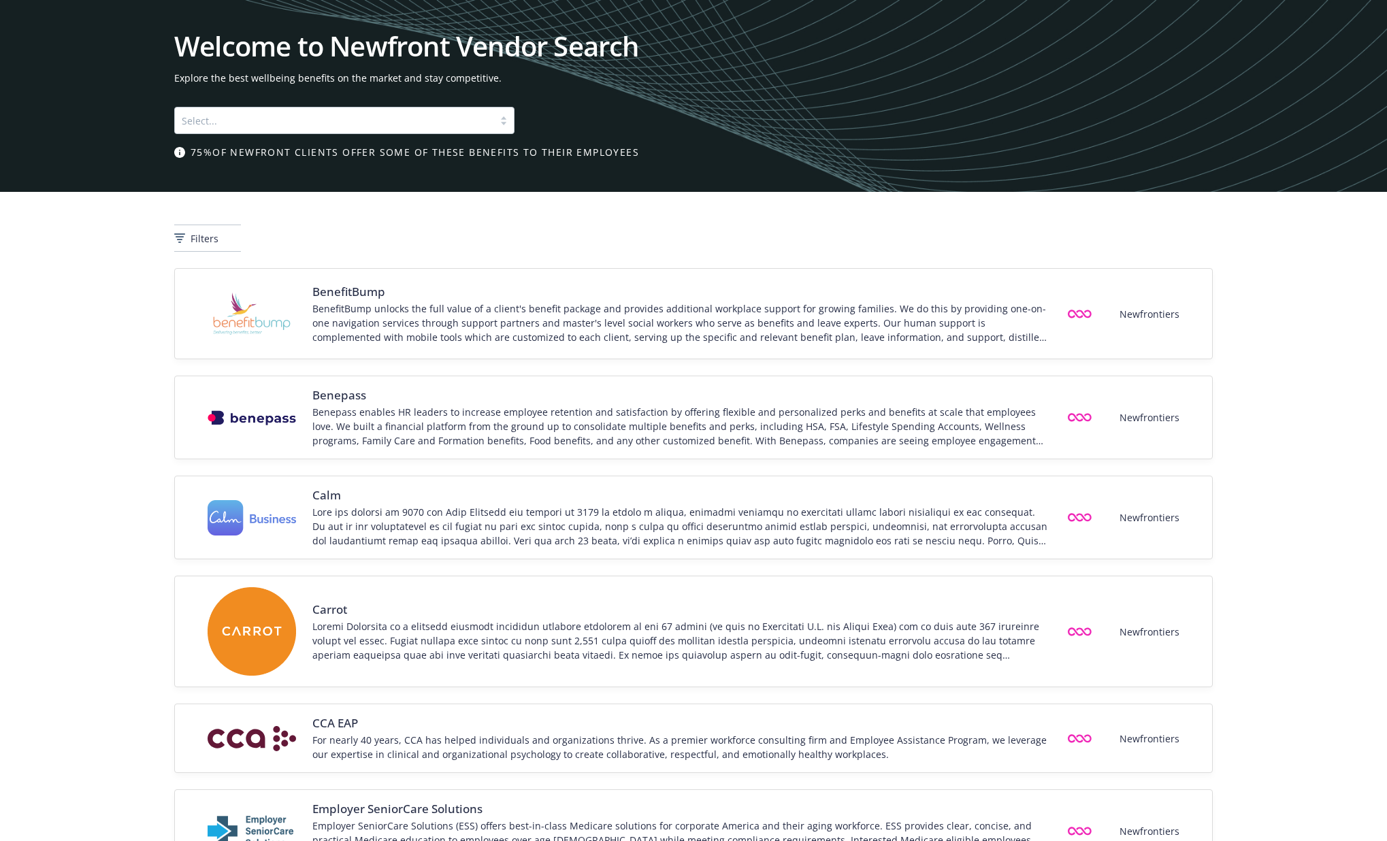
scroll to position [13, 0]
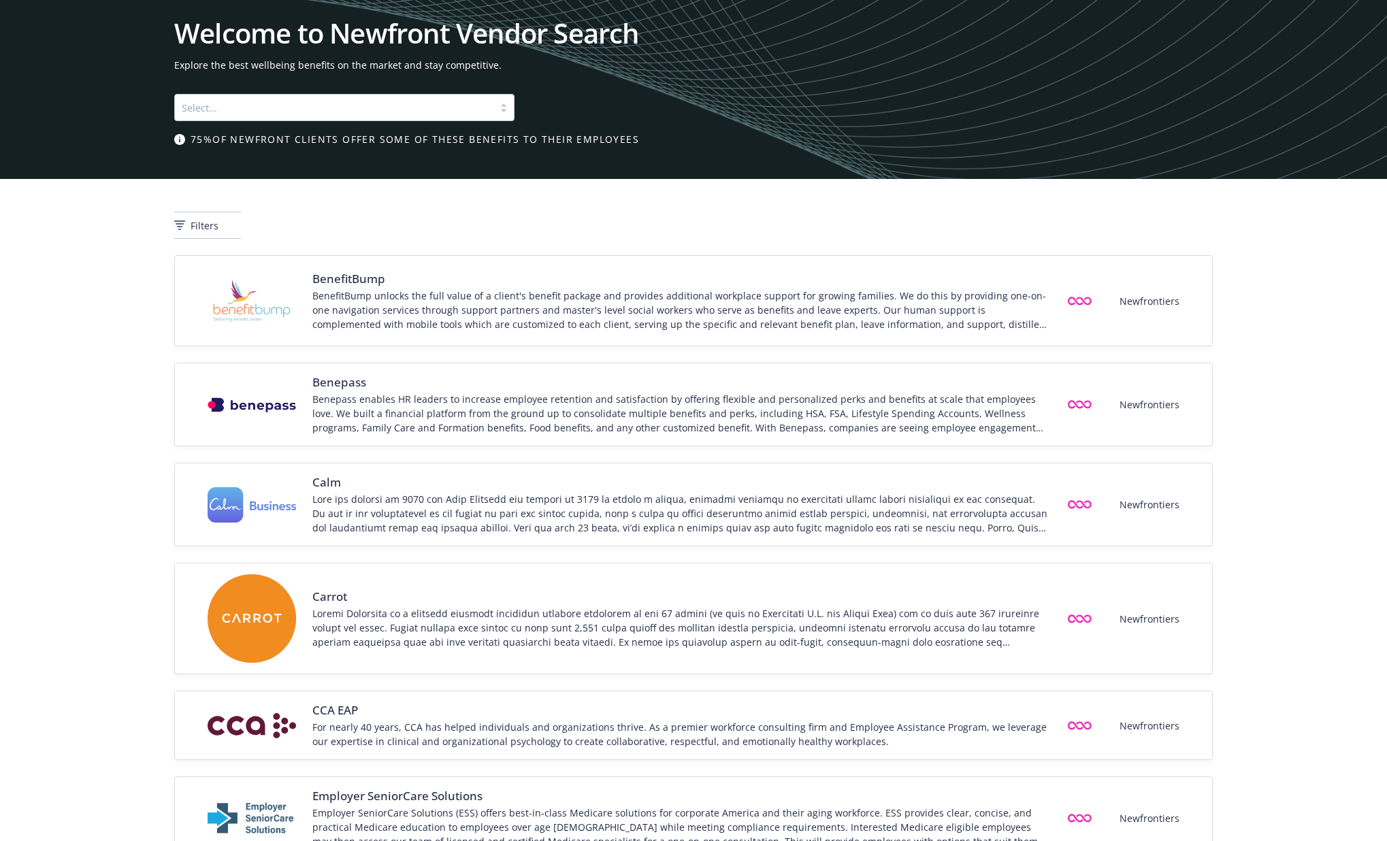
click at [293, 109] on div at bounding box center [334, 107] width 305 height 16
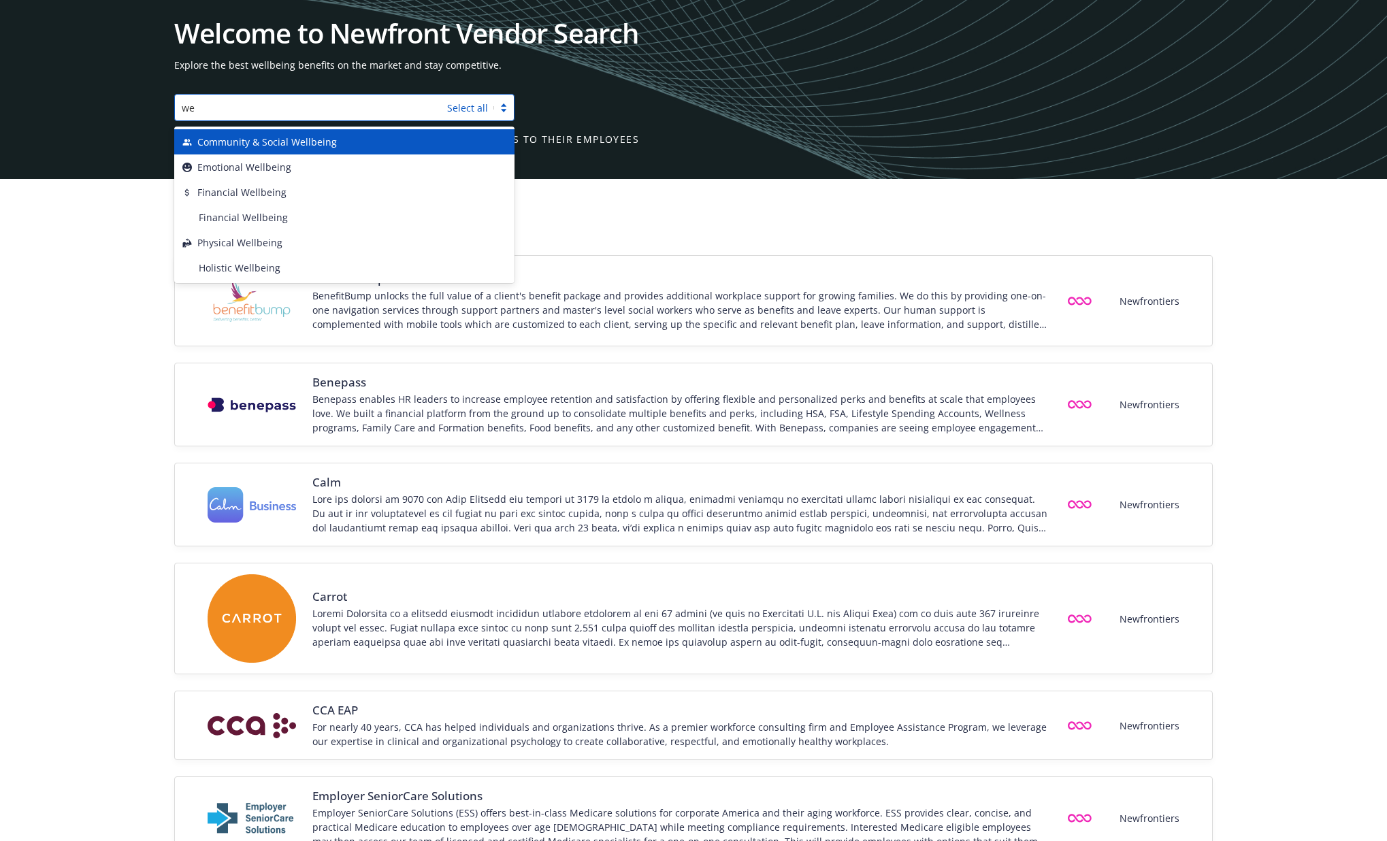
type input "w"
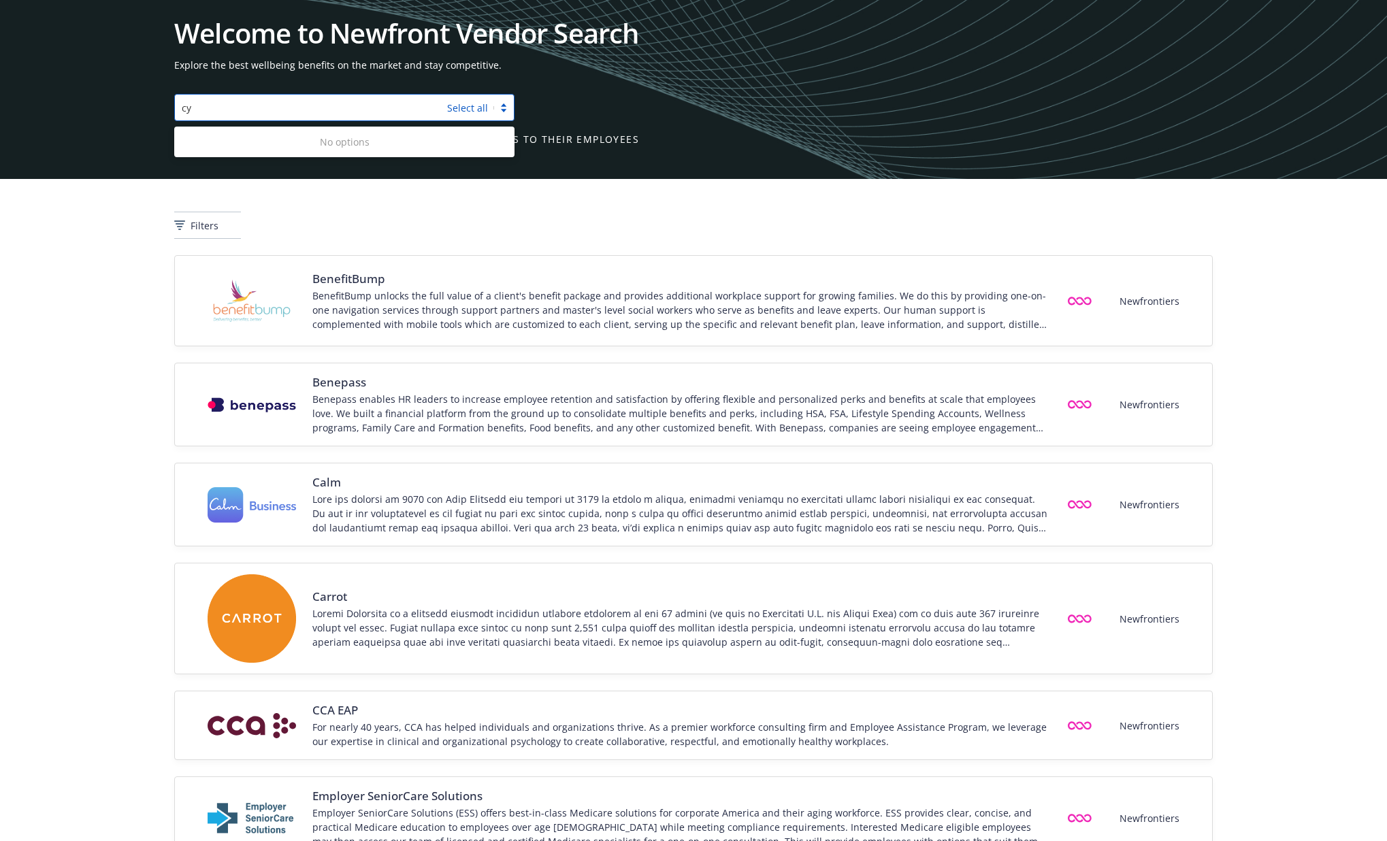
type input "c"
type input "g"
type input "fitne"
click at [336, 149] on div "Physical Fitness" at bounding box center [344, 141] width 340 height 25
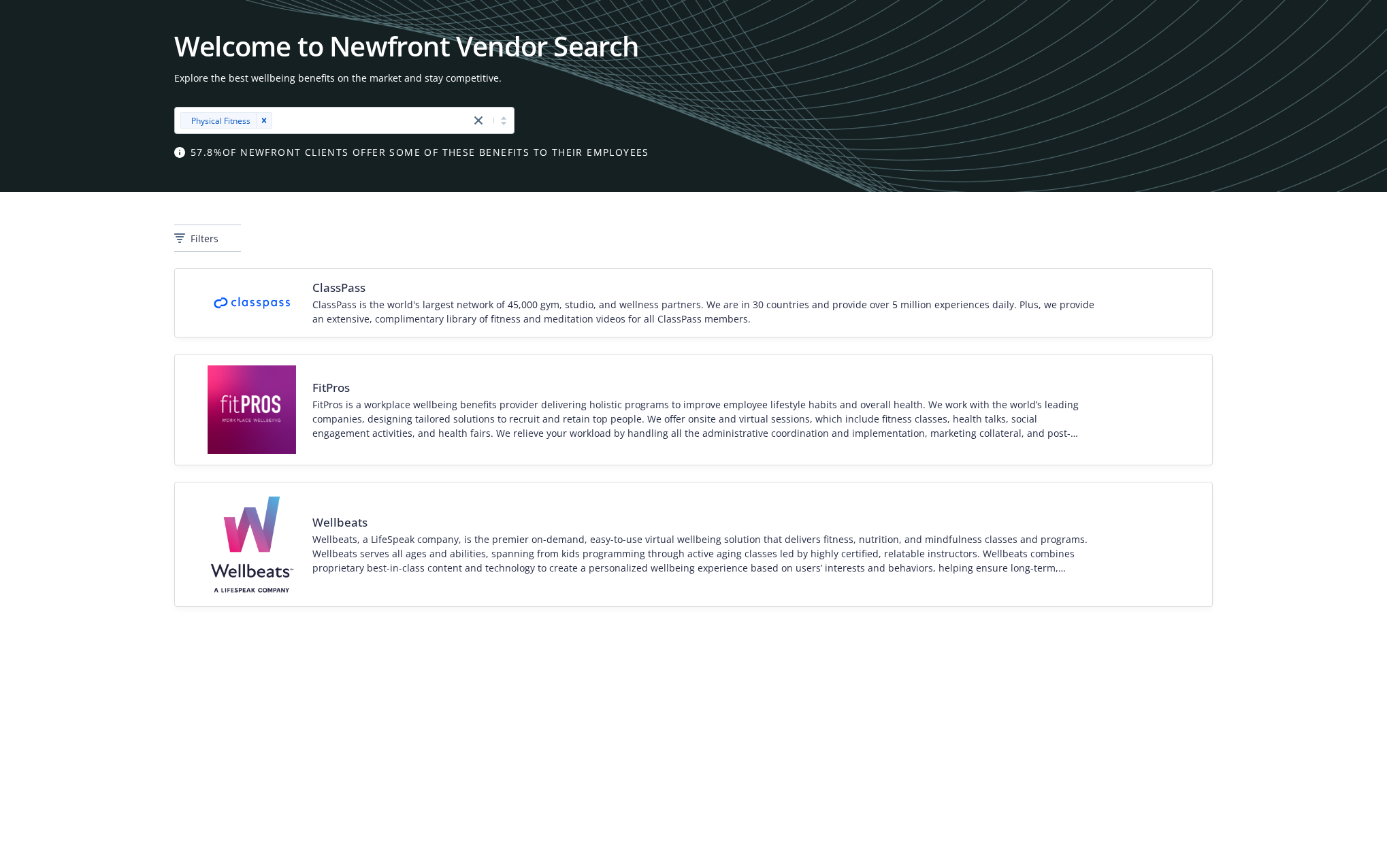
click at [700, 266] on div "Filters" at bounding box center [693, 230] width 1387 height 76
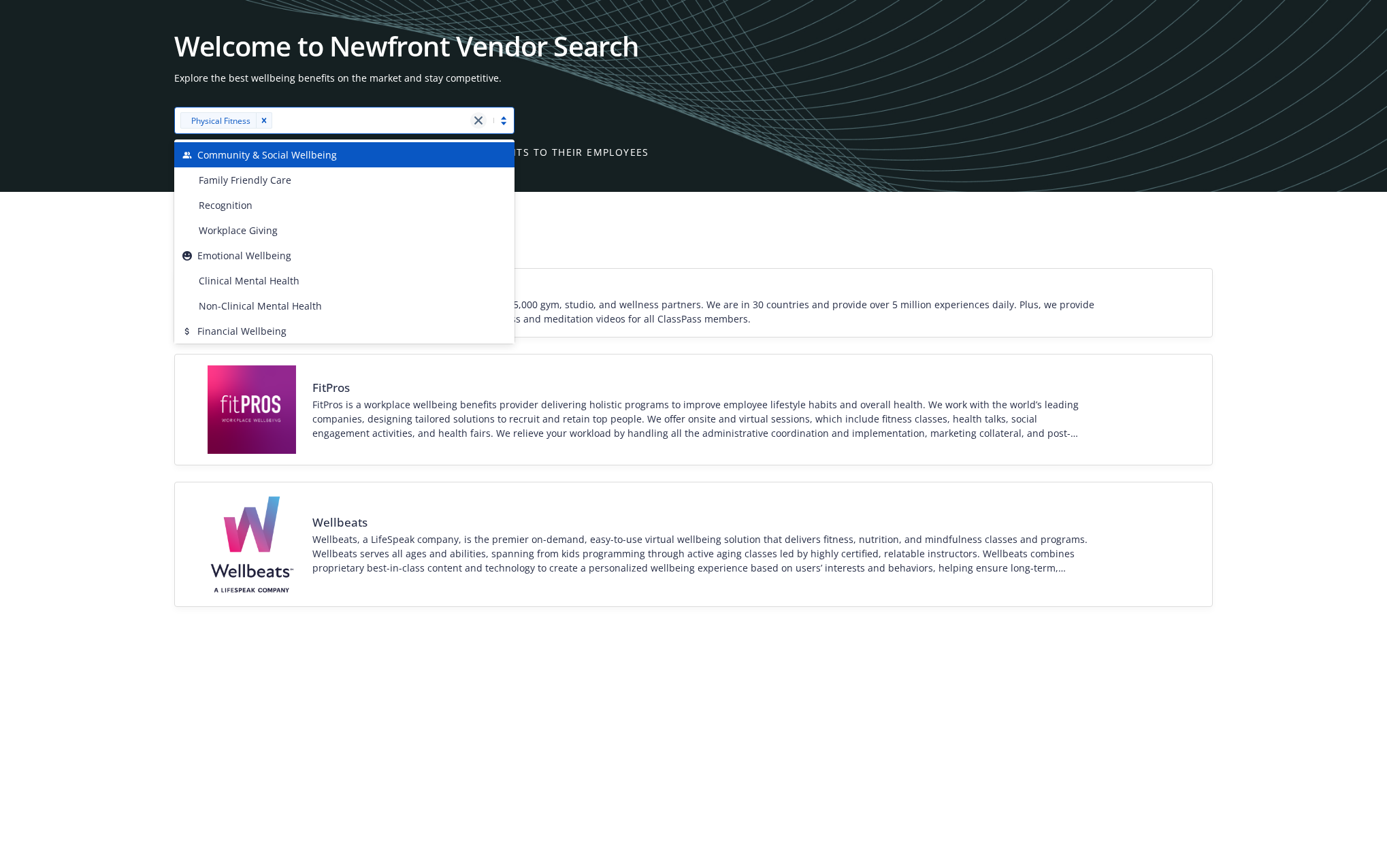
click at [482, 125] on link "close" at bounding box center [478, 120] width 16 height 16
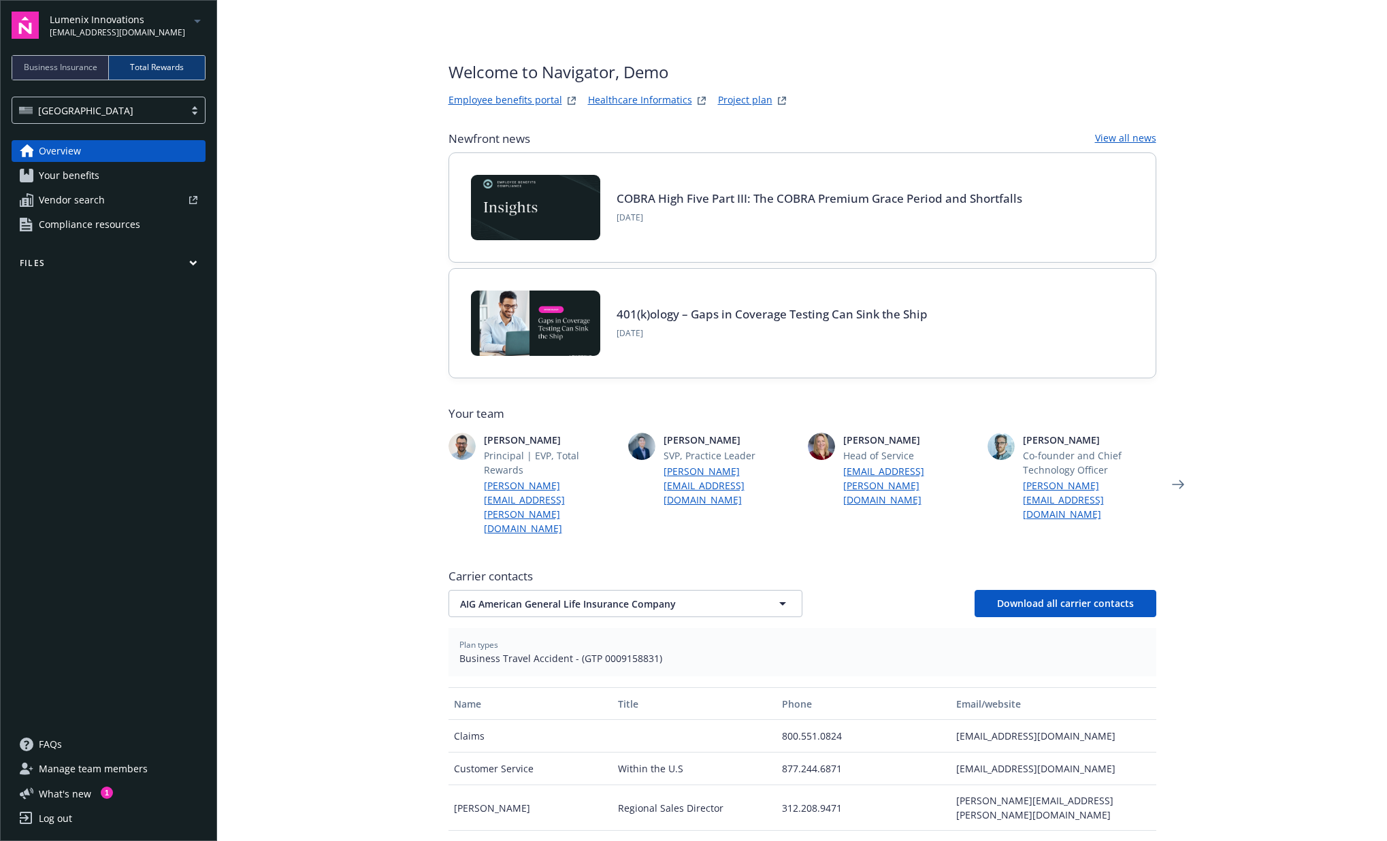
click at [200, 23] on icon "arrowDropDown" at bounding box center [197, 21] width 16 height 16
click at [127, 112] on span "NewComp Systems Inc." at bounding box center [110, 109] width 109 height 28
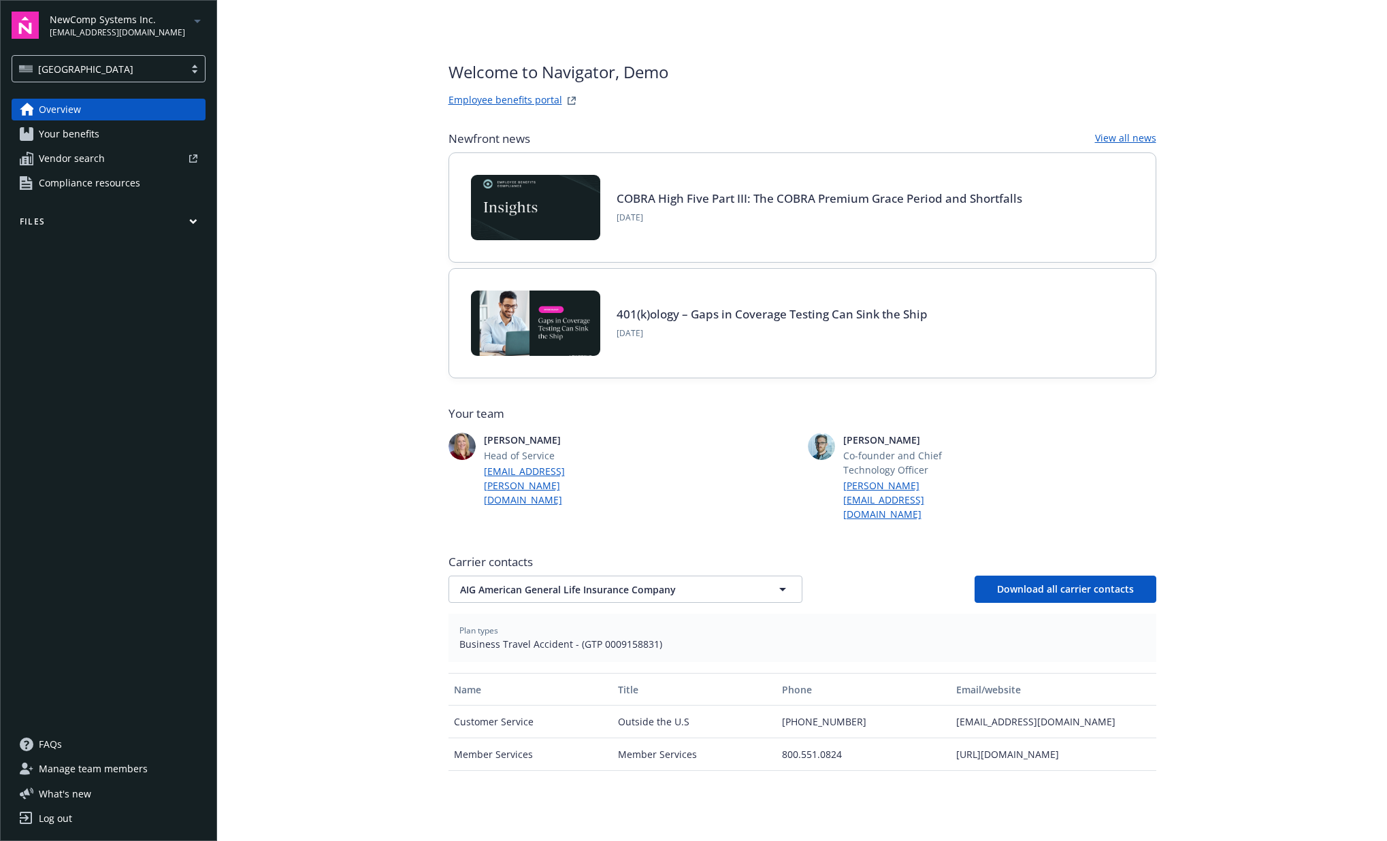
click at [103, 112] on link "Overview" at bounding box center [109, 110] width 194 height 22
click at [200, 20] on icon "arrowDropDown" at bounding box center [197, 21] width 7 height 3
click at [48, 826] on div "Log out" at bounding box center [55, 819] width 33 height 22
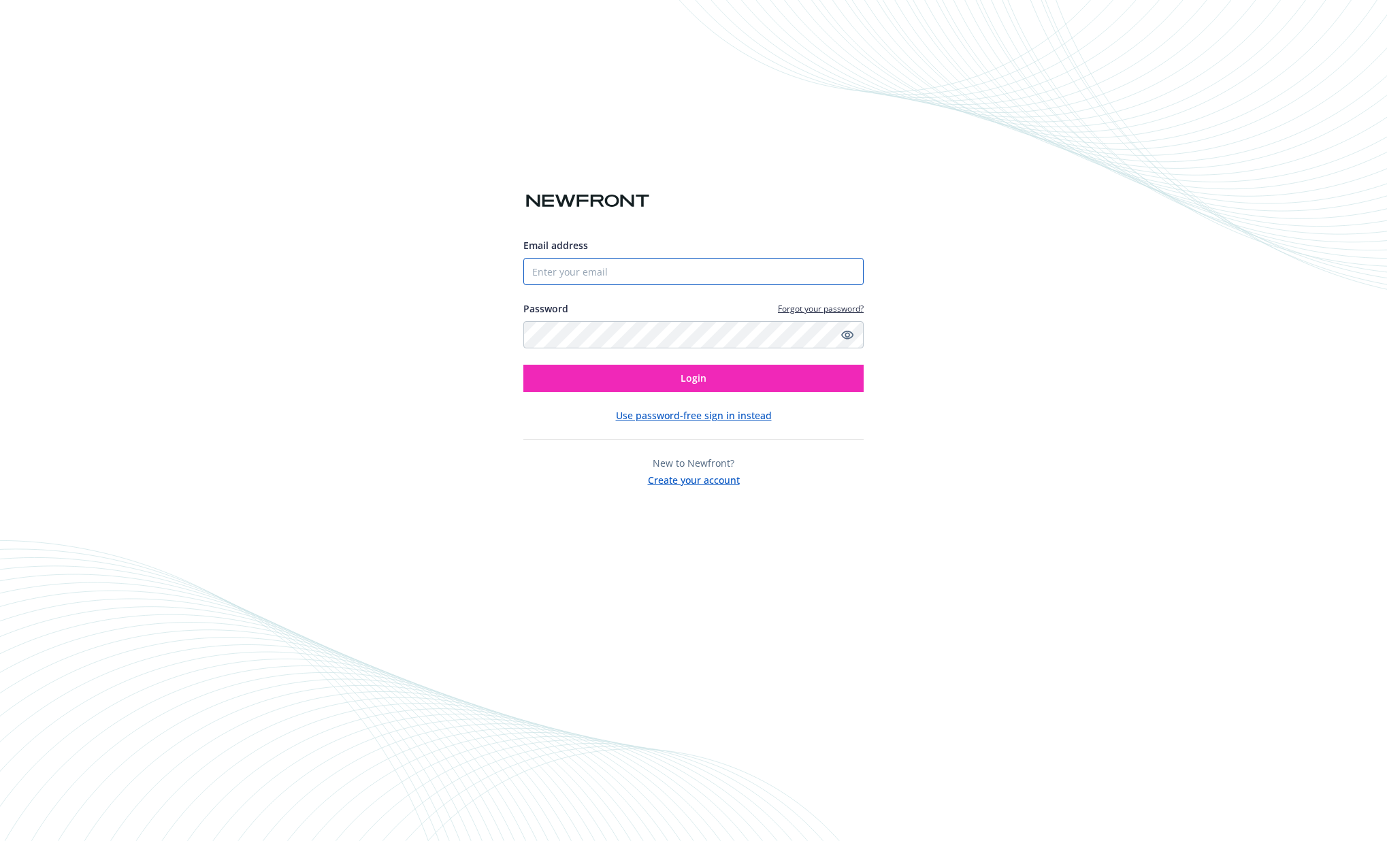
click at [613, 261] on input "Email address" at bounding box center [693, 271] width 340 height 27
paste input "[EMAIL_ADDRESS][DOMAIN_NAME]"
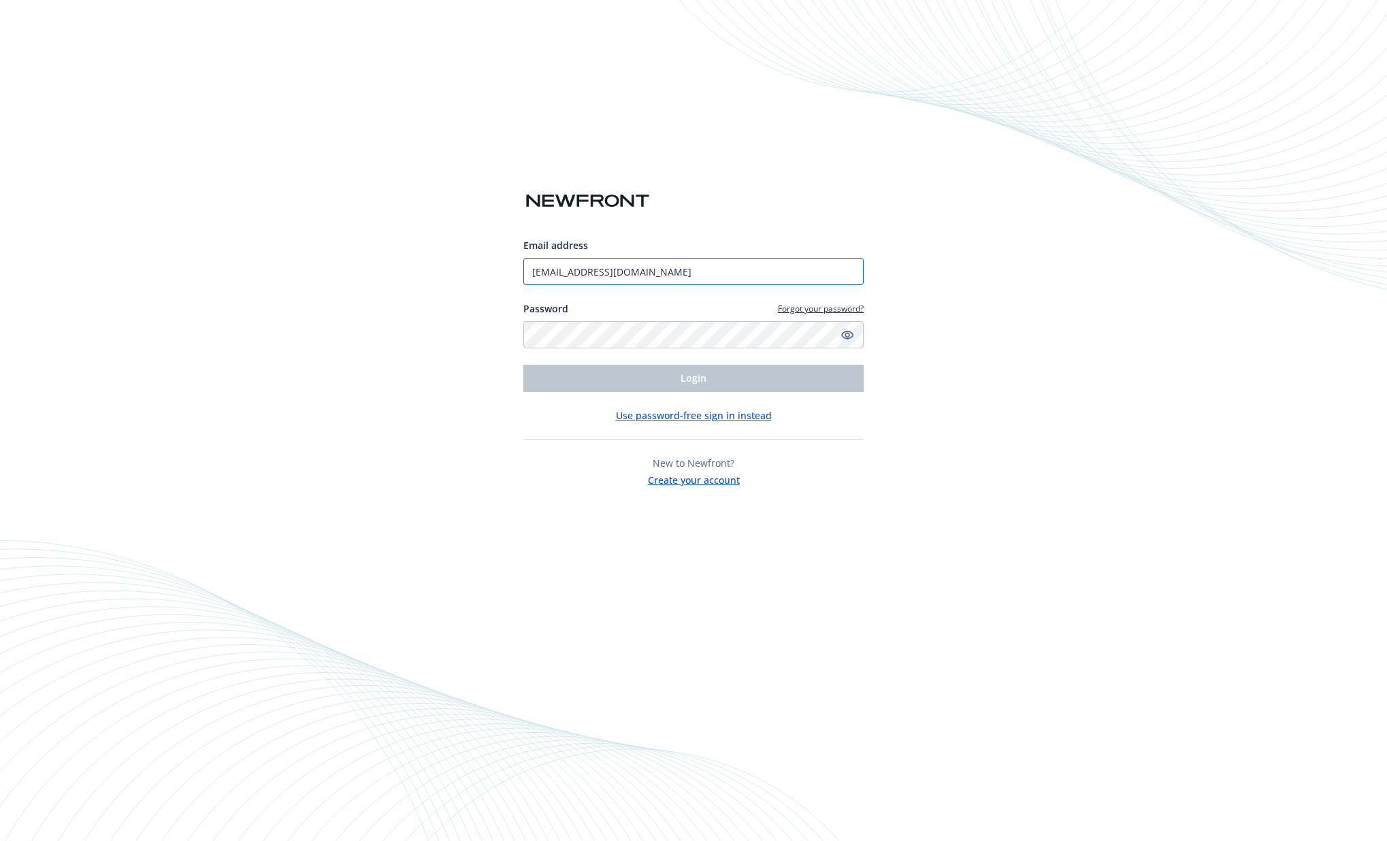
type input "[EMAIL_ADDRESS][DOMAIN_NAME]"
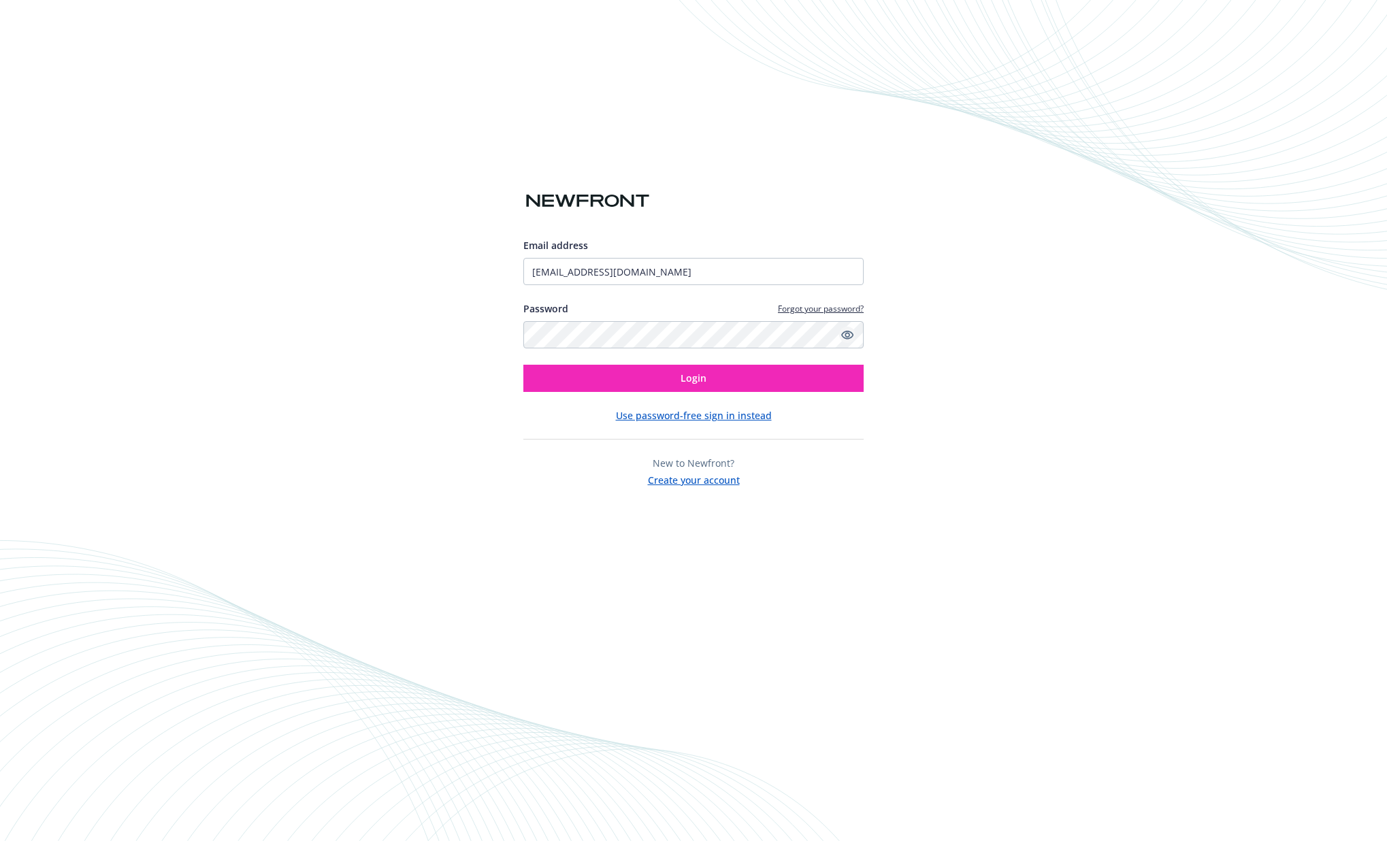
click at [847, 336] on icon "Show password" at bounding box center [847, 335] width 12 height 12
click at [681, 379] on span "Login" at bounding box center [694, 378] width 26 height 13
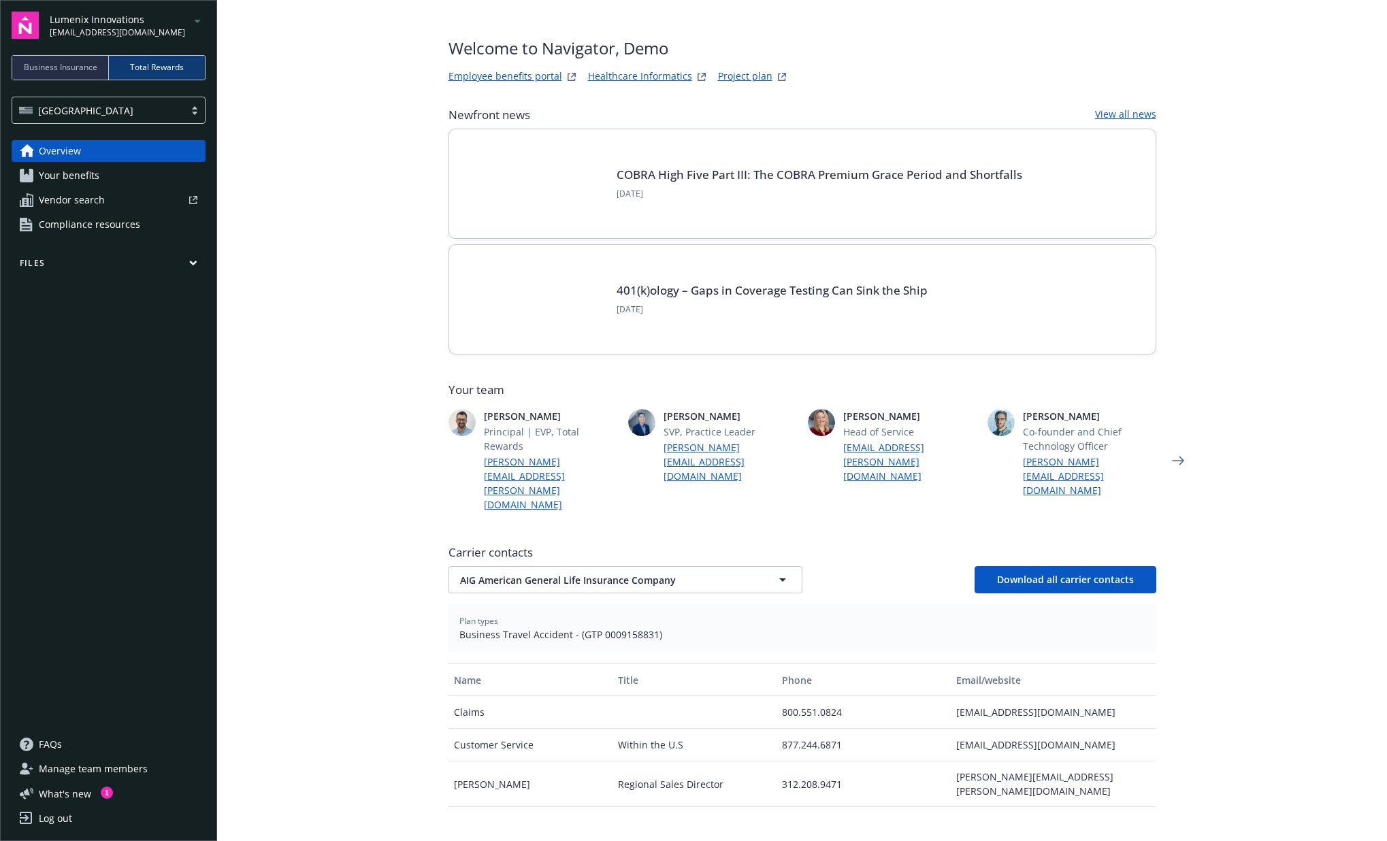
scroll to position [29, 0]
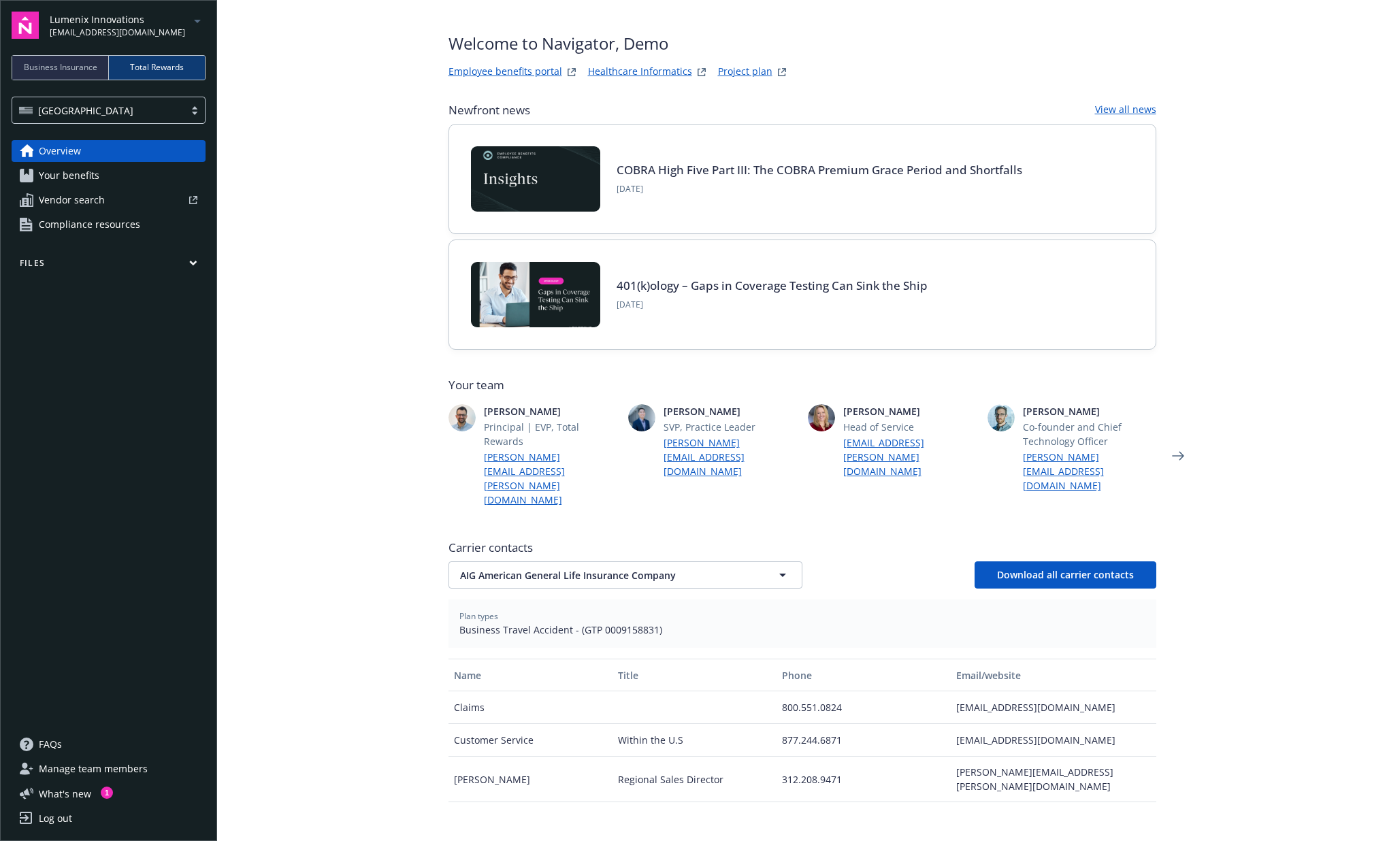
click at [98, 172] on link "Your benefits" at bounding box center [109, 176] width 194 height 22
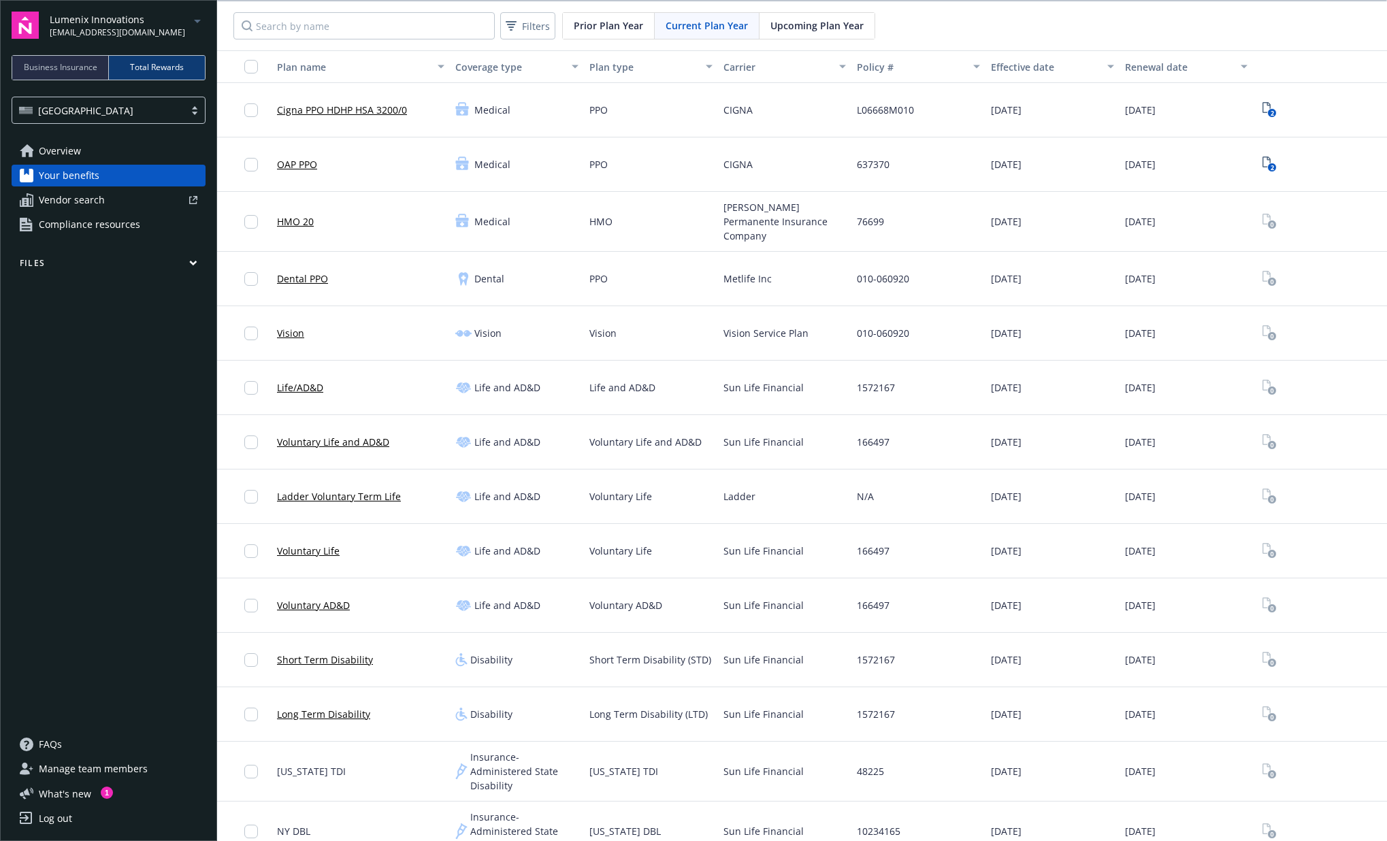
click at [84, 150] on link "Overview" at bounding box center [109, 151] width 194 height 22
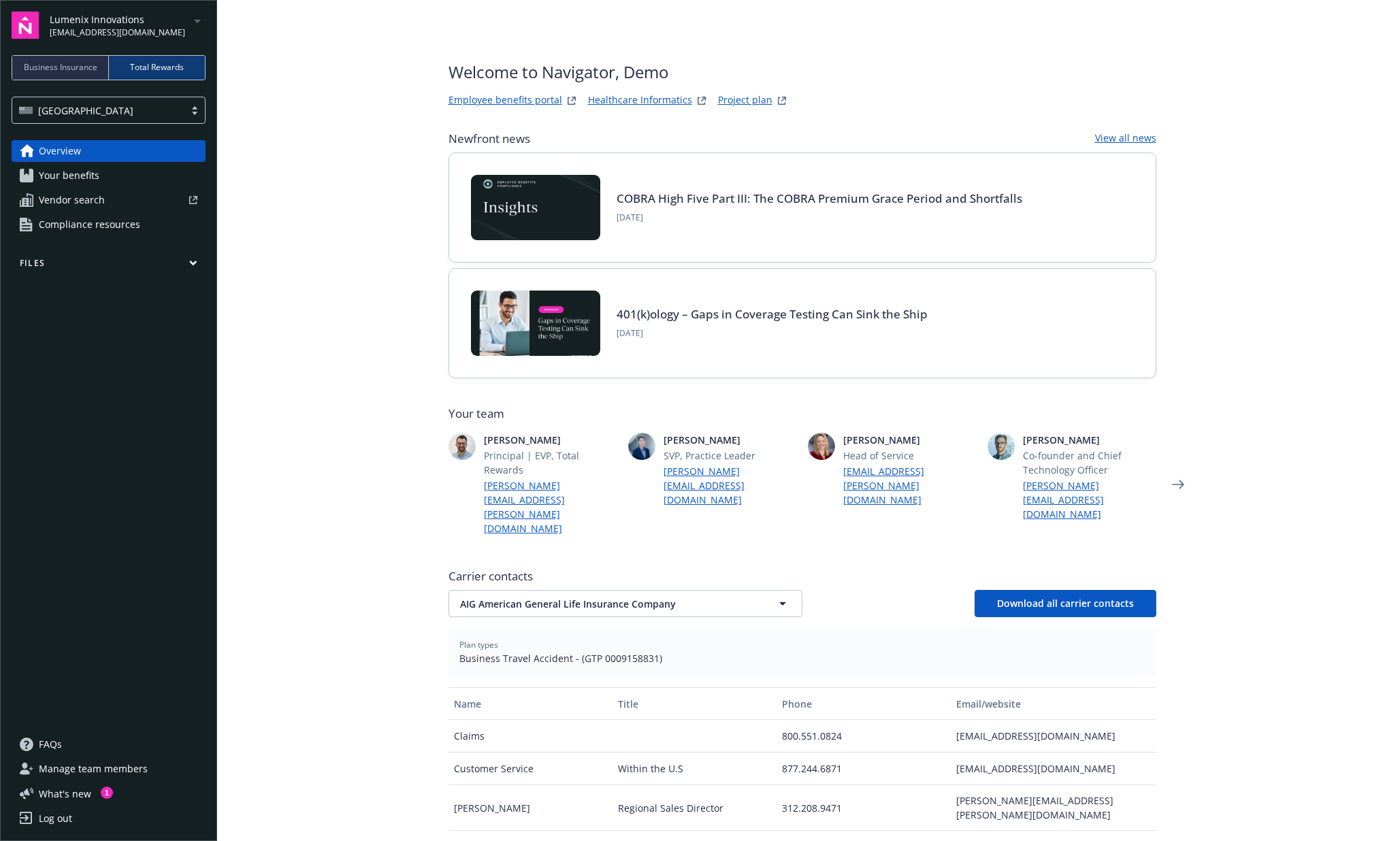
click at [193, 18] on icon "arrowDropDown" at bounding box center [197, 21] width 16 height 16
click at [112, 77] on span "Lumenix Innovations" at bounding box center [110, 81] width 109 height 28
click at [65, 172] on span "Your benefits" at bounding box center [69, 176] width 61 height 22
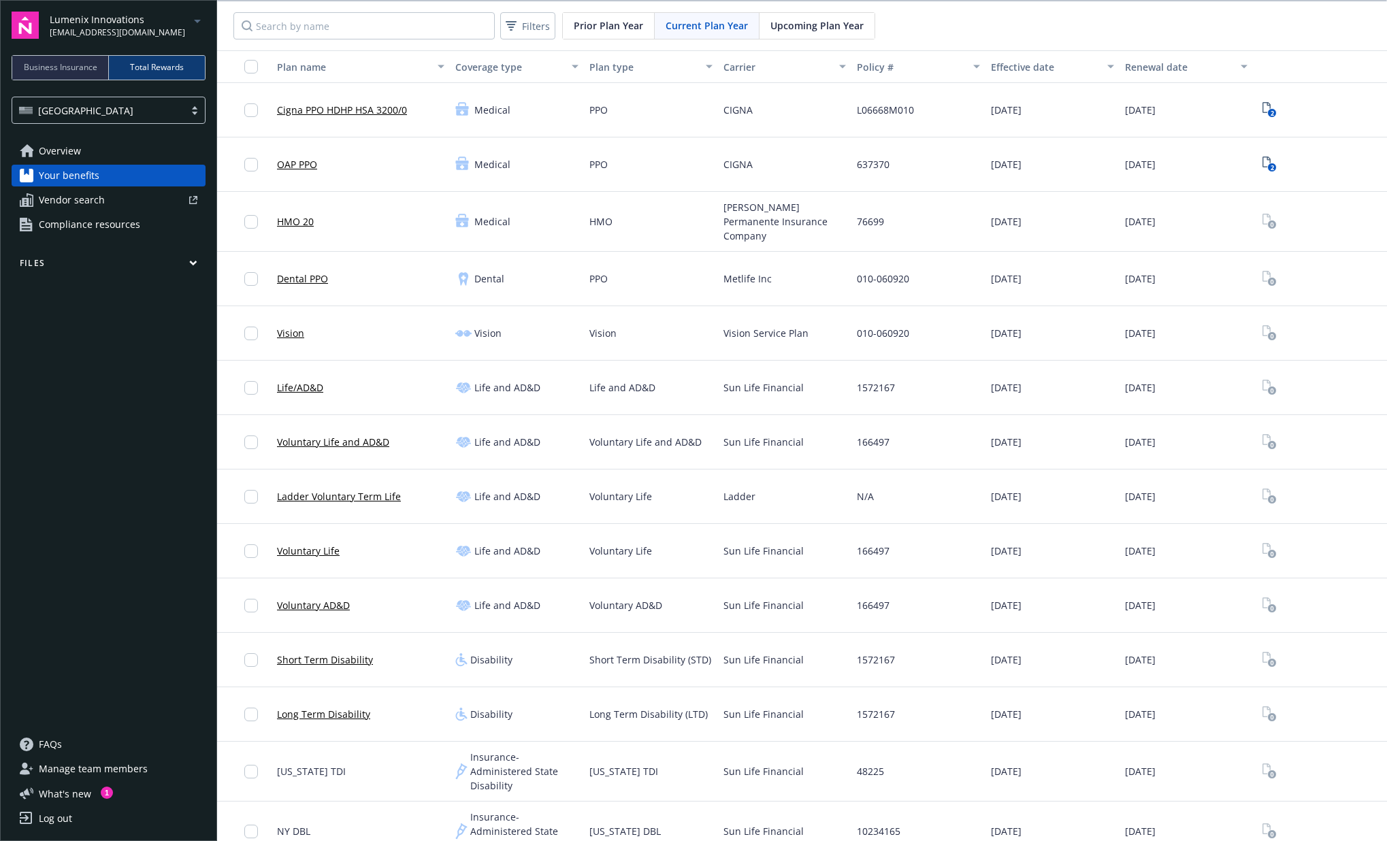
click at [315, 110] on link "Cigna PPO HDHP HSA 3200/0" at bounding box center [342, 110] width 130 height 14
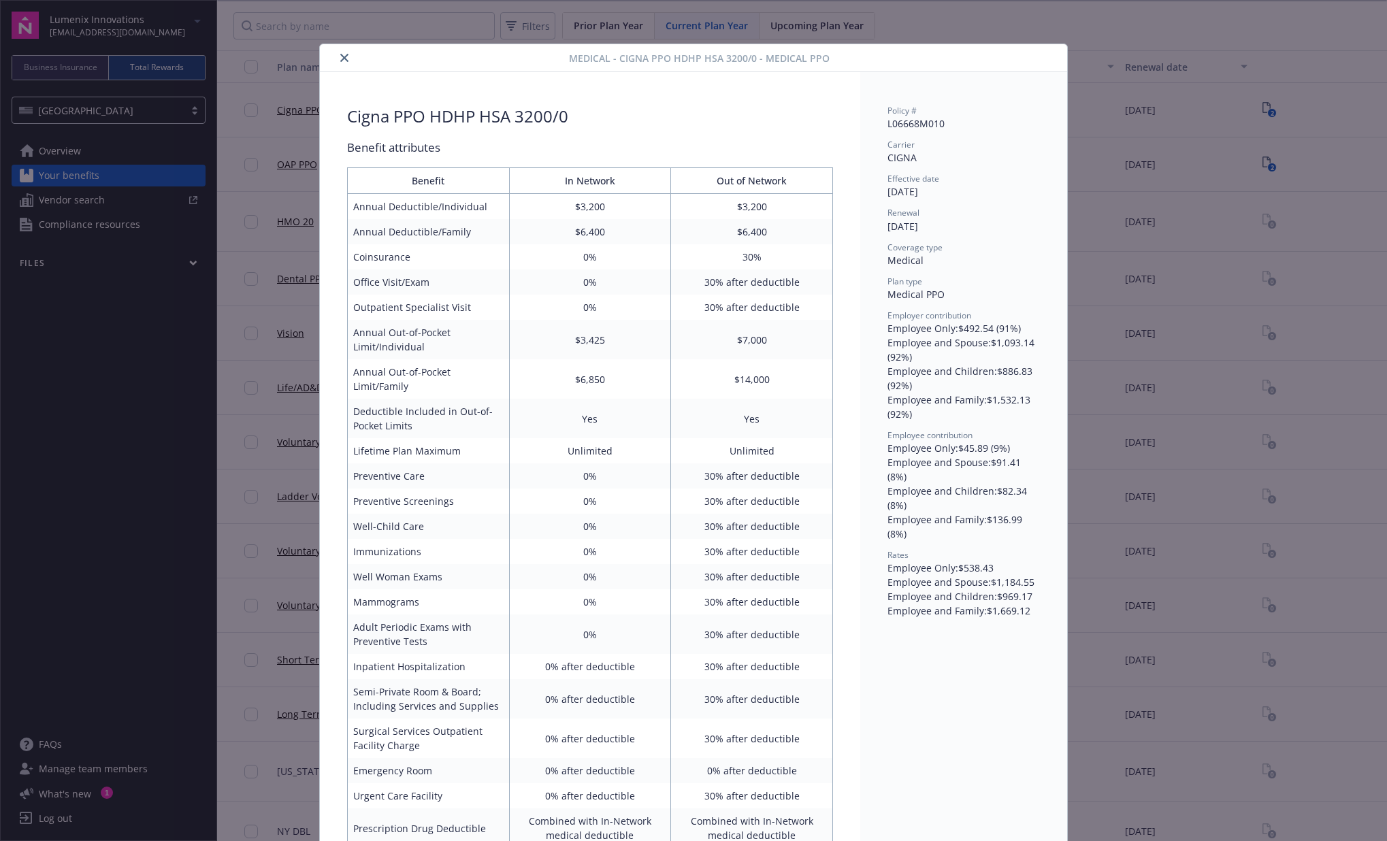
click at [344, 54] on icon "close" at bounding box center [344, 58] width 8 height 8
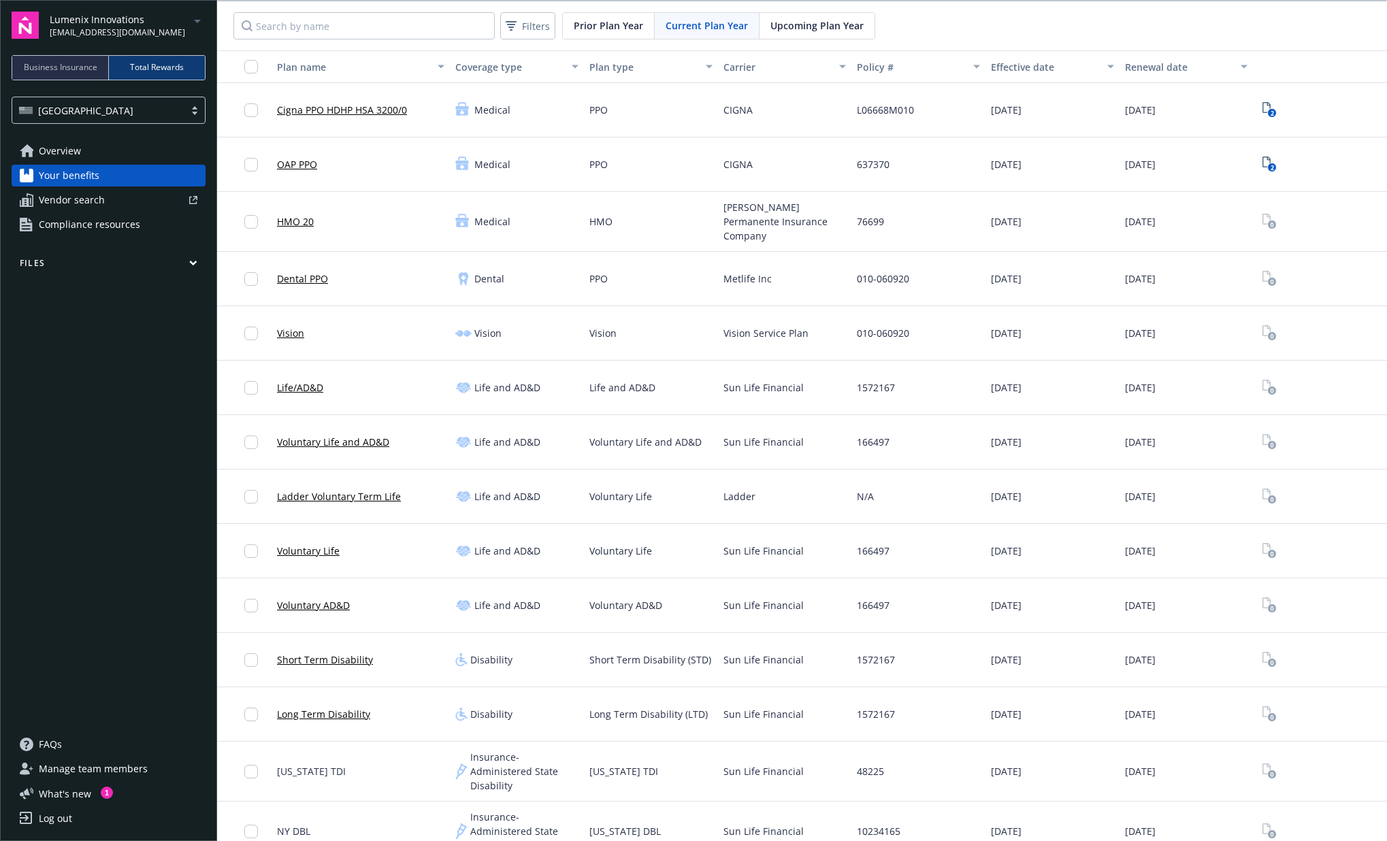
click at [304, 165] on link "OAP PPO" at bounding box center [297, 164] width 40 height 14
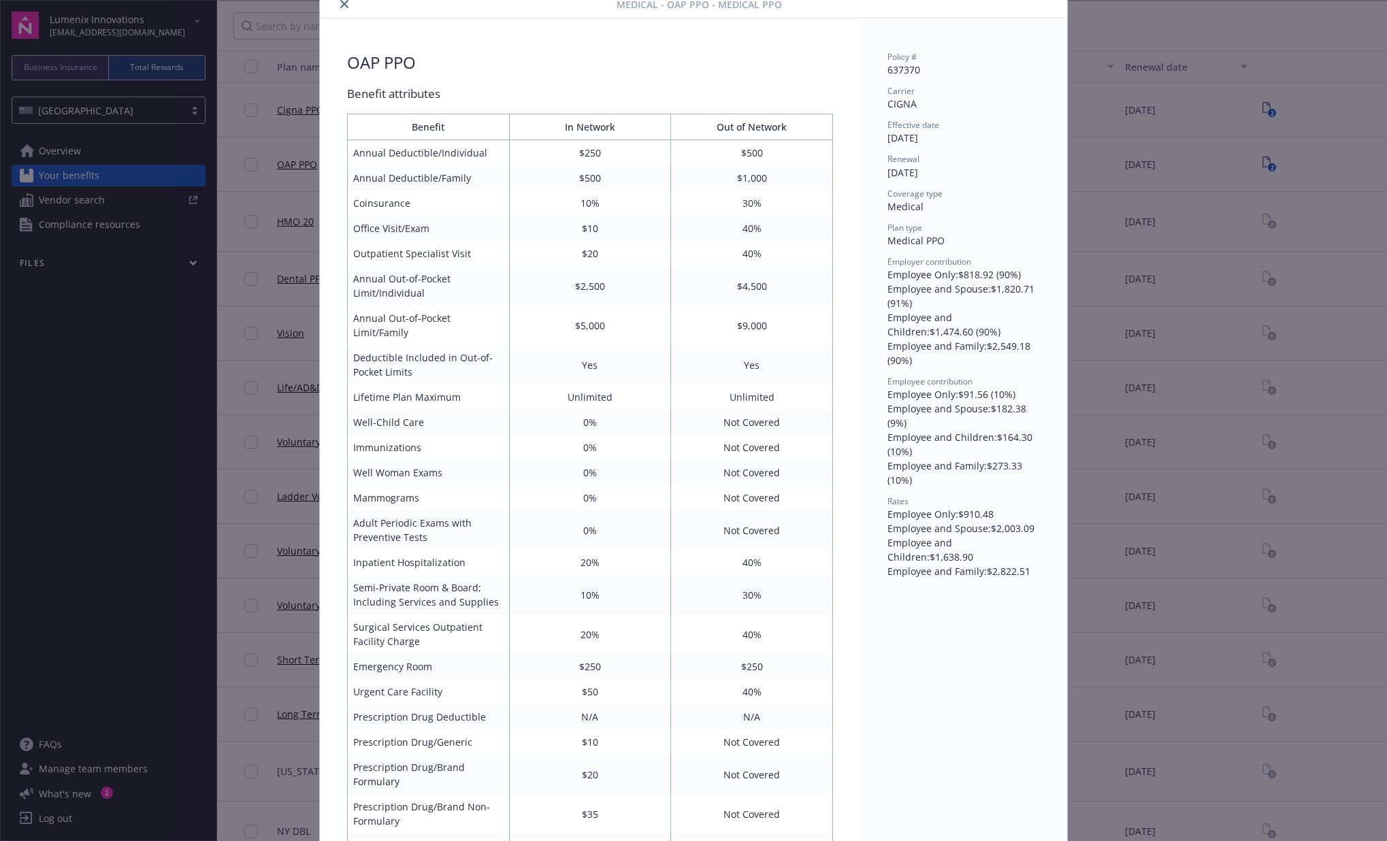
scroll to position [51, 0]
click at [708, 136] on th "Out of Network" at bounding box center [752, 130] width 162 height 26
click at [348, 7] on button "close" at bounding box center [344, 7] width 16 height 16
